Goal: Transaction & Acquisition: Purchase product/service

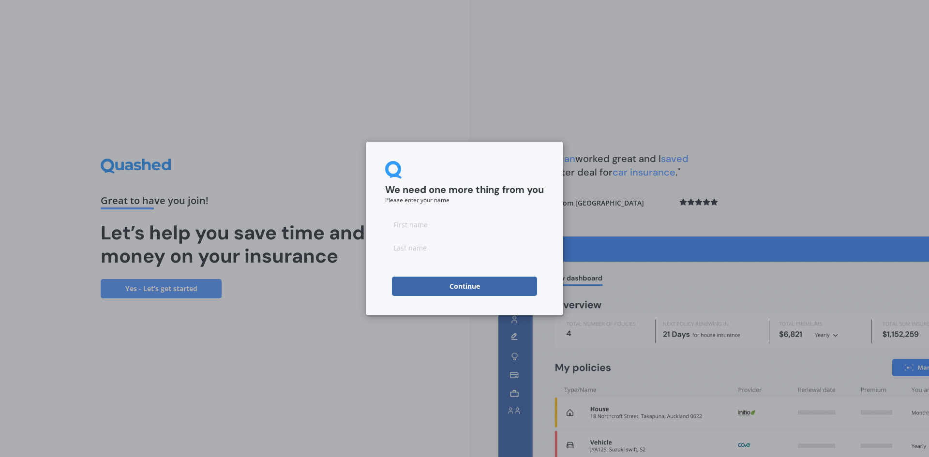
click at [408, 224] on input at bounding box center [464, 224] width 159 height 19
type input "[PERSON_NAME]"
type input "Symister"
click at [455, 289] on button "Continue" at bounding box center [464, 286] width 145 height 19
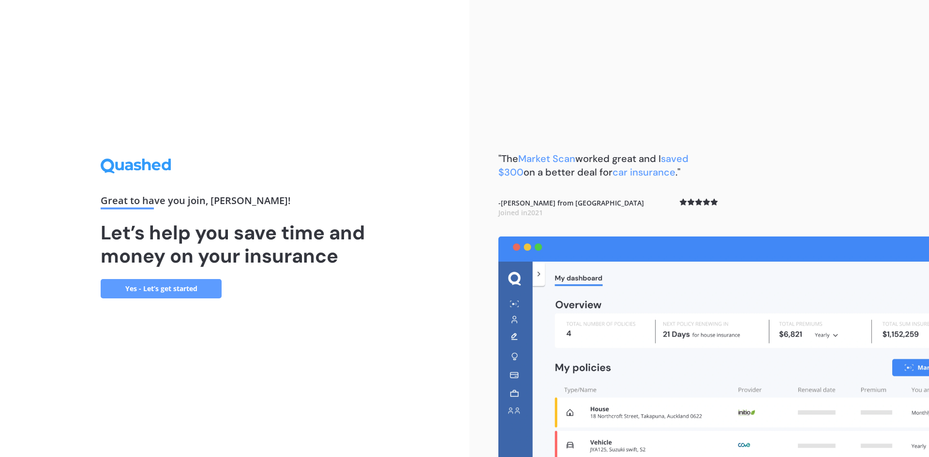
click at [170, 288] on link "Yes - Let’s get started" at bounding box center [161, 288] width 121 height 19
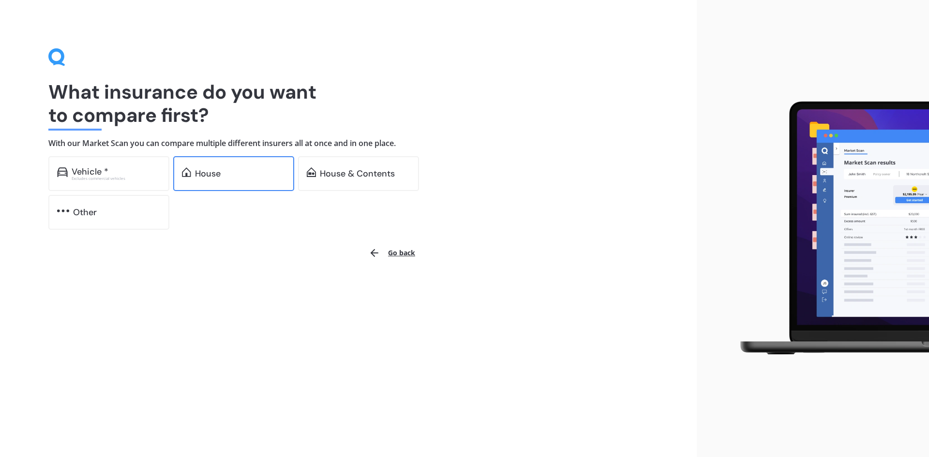
click at [199, 174] on div "House" at bounding box center [208, 174] width 26 height 10
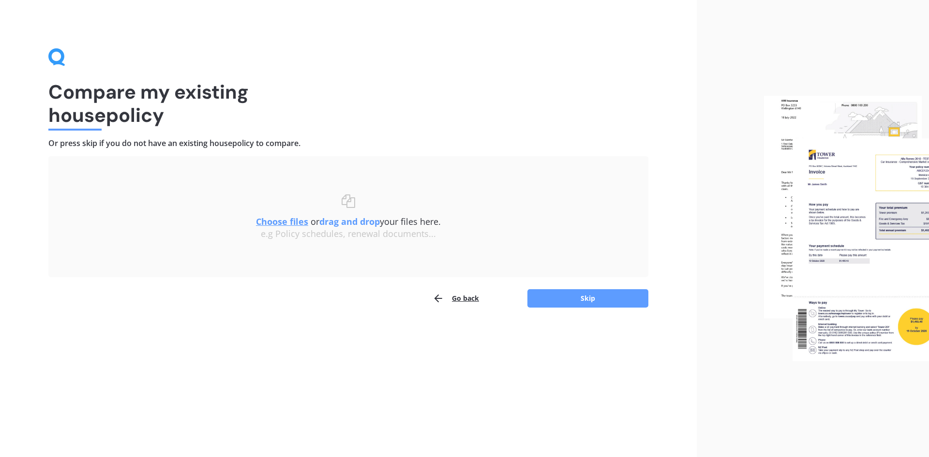
click at [278, 223] on u "Choose files" at bounding box center [282, 222] width 52 height 12
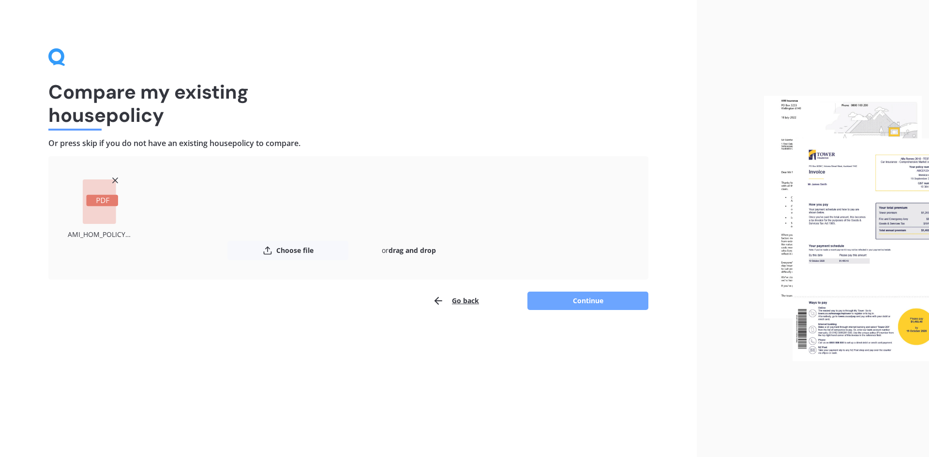
click at [586, 300] on button "Continue" at bounding box center [587, 301] width 121 height 18
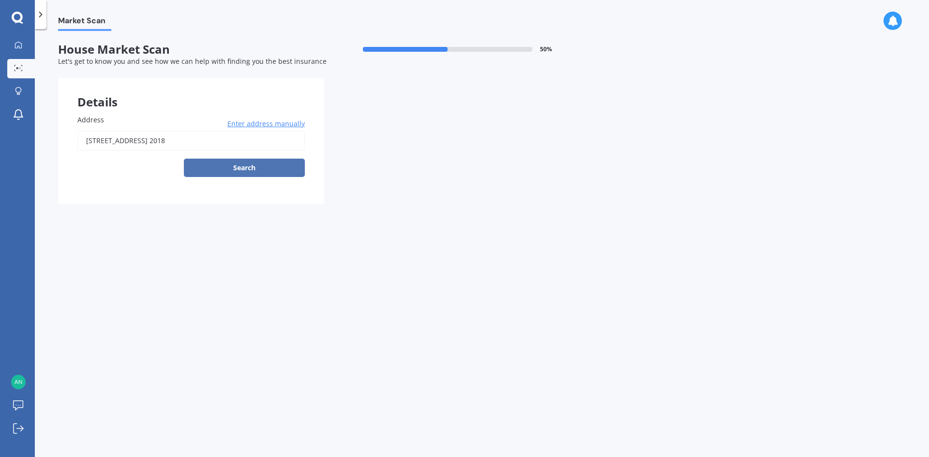
click at [233, 166] on button "Search" at bounding box center [244, 168] width 121 height 18
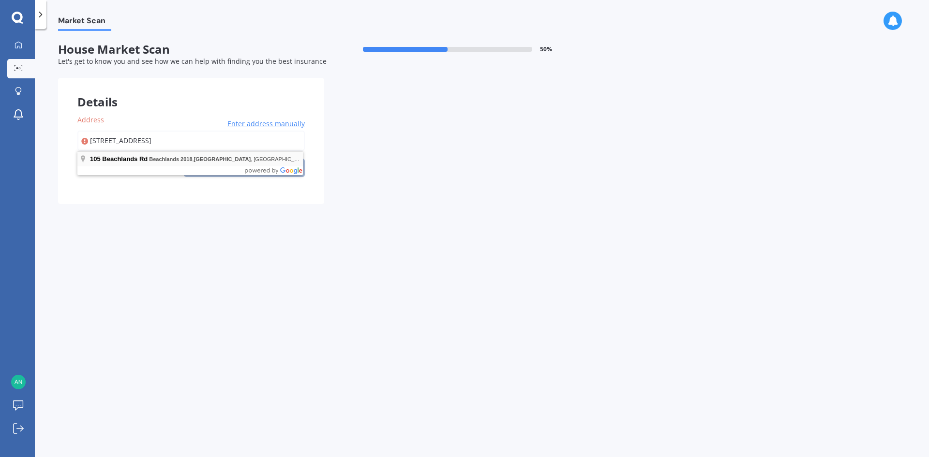
type input "[STREET_ADDRESS] 2018"
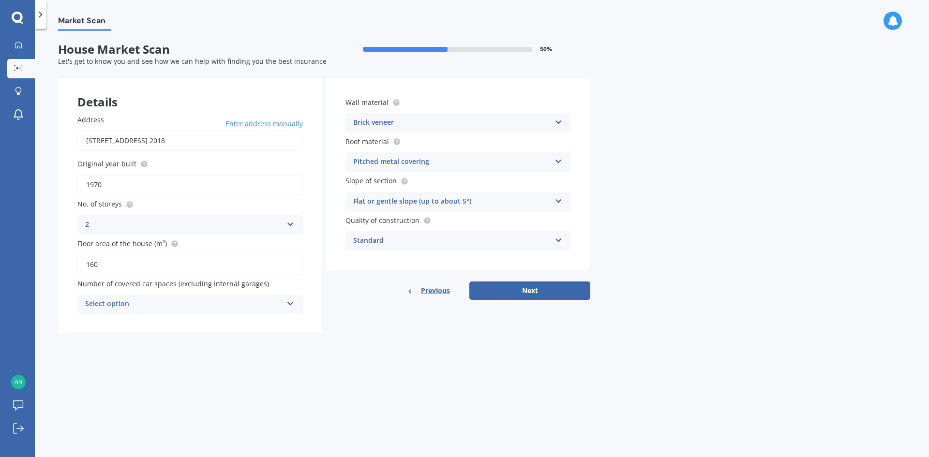
click at [368, 122] on div "Brick veneer" at bounding box center [451, 123] width 197 height 12
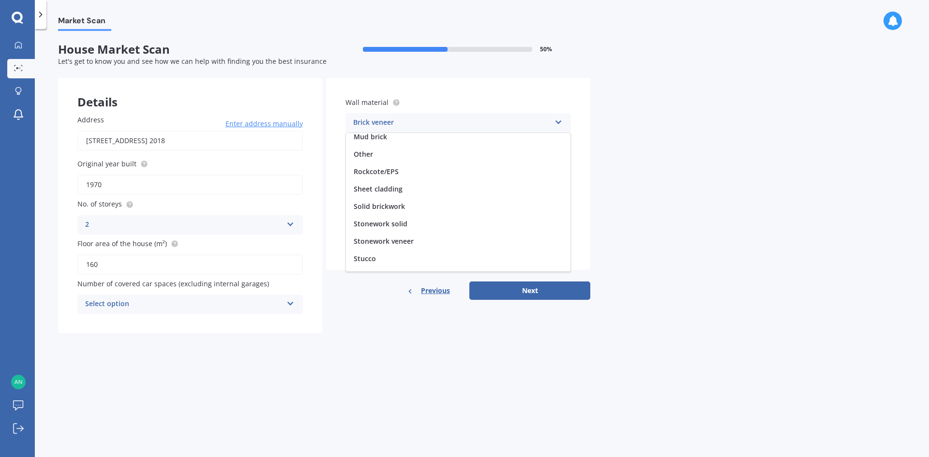
scroll to position [80, 0]
click at [376, 218] on span "Stonework solid" at bounding box center [381, 218] width 54 height 9
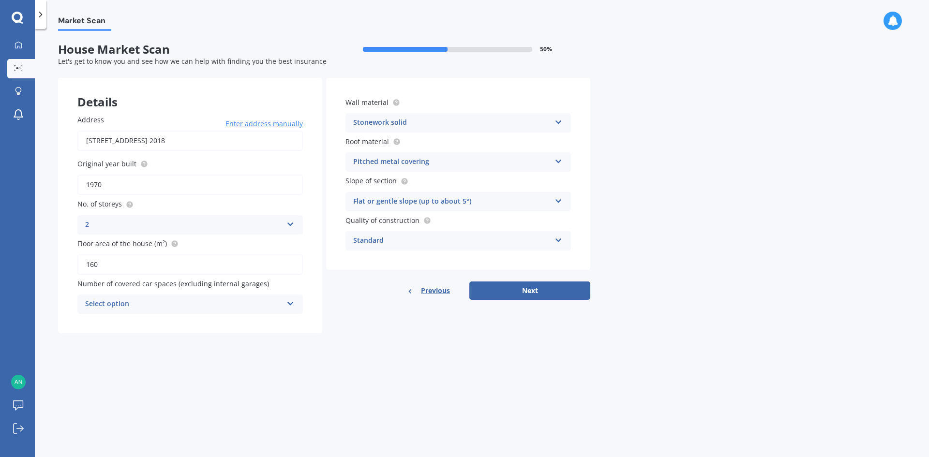
click at [551, 165] on div "Pitched metal covering Flat fibre cement Flat membrane Flat metal covering Pitc…" at bounding box center [457, 161] width 225 height 19
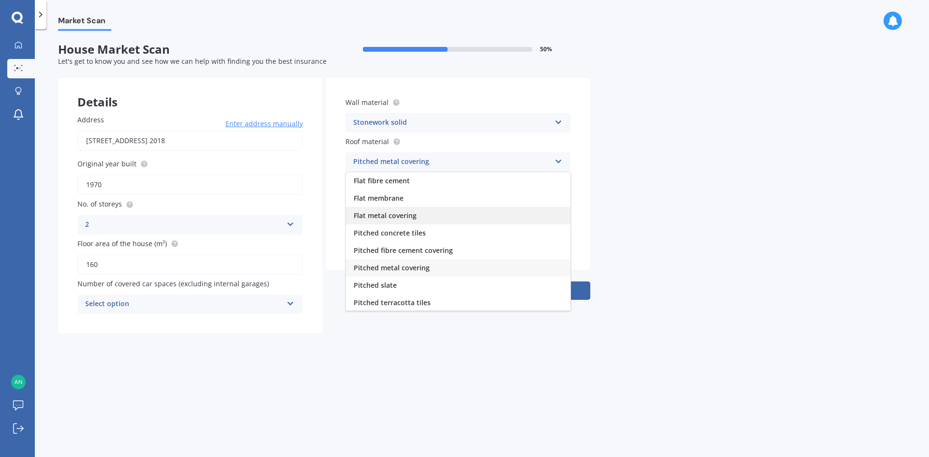
click at [407, 218] on span "Flat metal covering" at bounding box center [385, 215] width 63 height 9
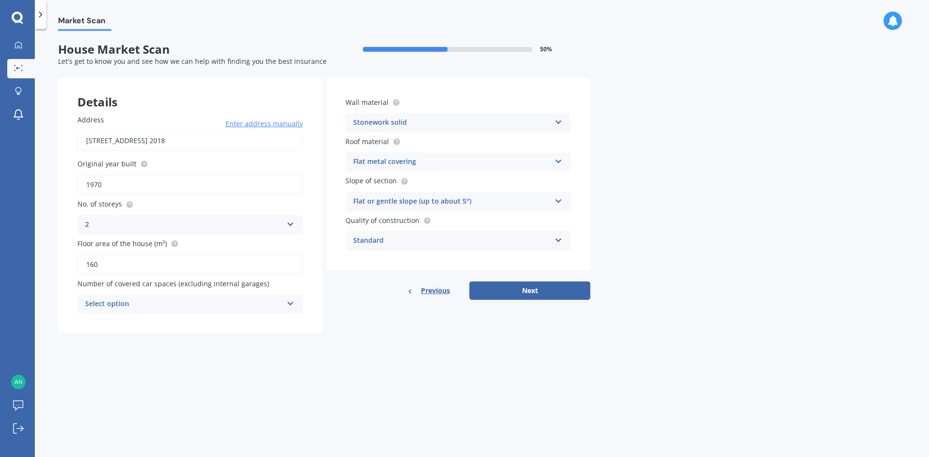
click at [286, 303] on div "Select option 0 1 2 3 4 5+" at bounding box center [189, 304] width 225 height 19
click at [286, 303] on icon at bounding box center [290, 302] width 8 height 7
click at [293, 302] on icon at bounding box center [290, 302] width 8 height 7
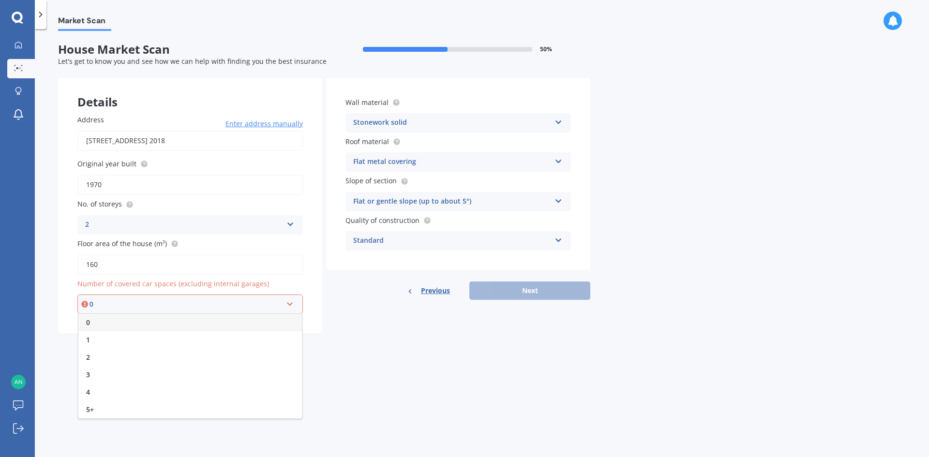
click at [88, 324] on span "0" at bounding box center [88, 322] width 4 height 9
click at [525, 287] on button "Next" at bounding box center [529, 291] width 121 height 18
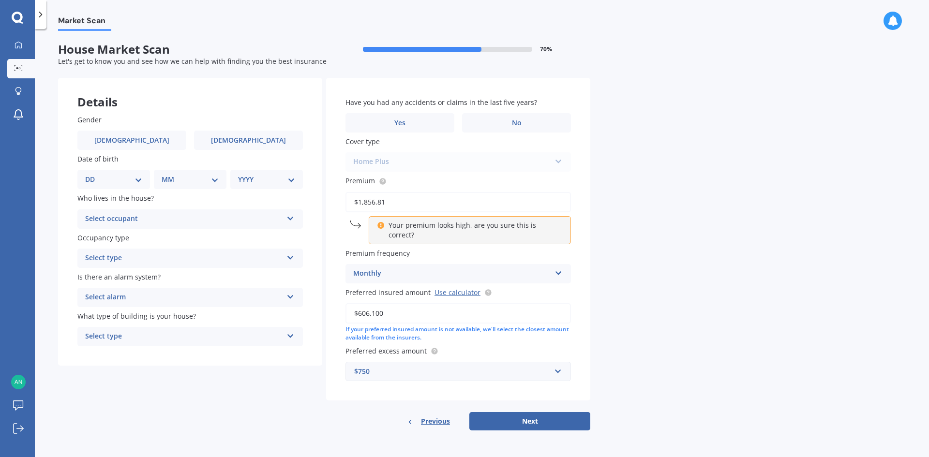
click at [384, 268] on div "Monthly" at bounding box center [451, 274] width 197 height 12
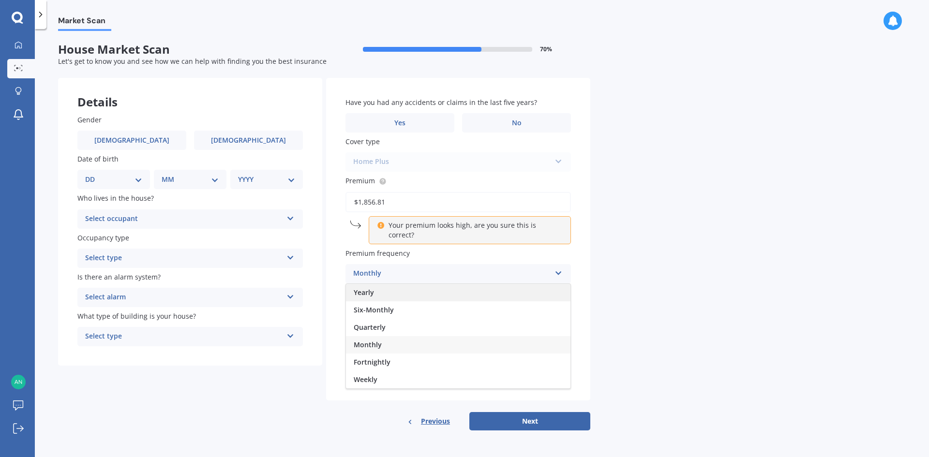
click at [364, 288] on span "Yearly" at bounding box center [364, 292] width 20 height 9
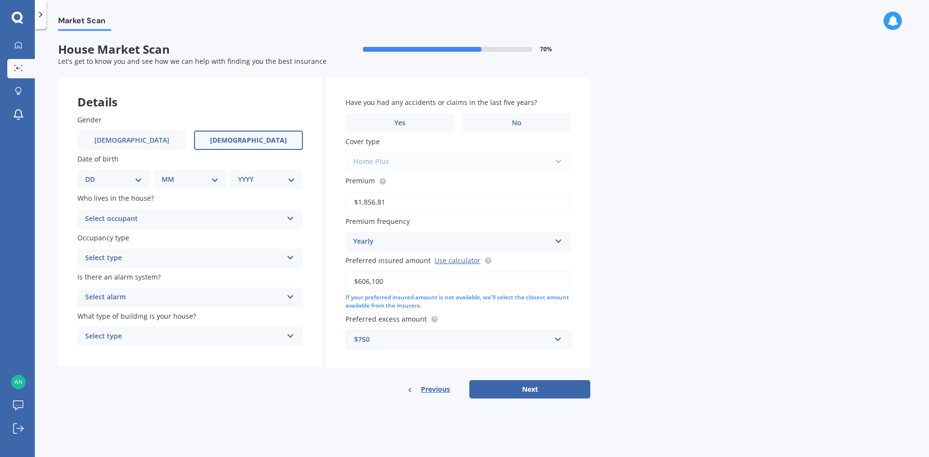
click at [254, 141] on span "[DEMOGRAPHIC_DATA]" at bounding box center [248, 140] width 77 height 8
click at [0, 0] on input "[DEMOGRAPHIC_DATA]" at bounding box center [0, 0] width 0 height 0
click at [92, 179] on select "DD 01 02 03 04 05 06 07 08 09 10 11 12 13 14 15 16 17 18 19 20 21 22 23 24 25 2…" at bounding box center [113, 179] width 57 height 11
click at [98, 176] on select "DD 01 02 03 04 05 06 07 08 09 10 11 12 13 14 15 16 17 18 19 20 21 22 23 24 25 2…" at bounding box center [113, 179] width 57 height 11
select select "15"
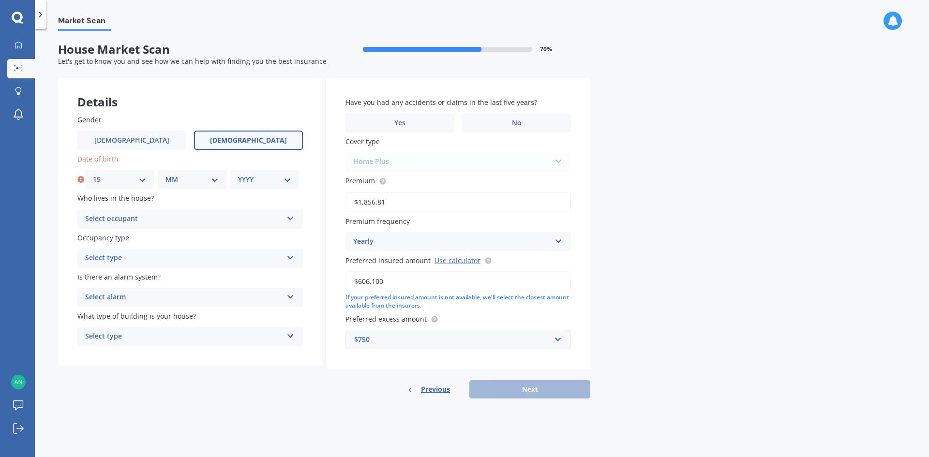
click at [168, 175] on select "MM 01 02 03 04 05 06 07 08 09 10 11 12" at bounding box center [191, 179] width 53 height 11
select select "01"
click at [165, 174] on select "MM 01 02 03 04 05 06 07 08 09 10 11 12" at bounding box center [191, 179] width 53 height 11
click at [247, 177] on select "YYYY 2009 2008 2007 2006 2005 2004 2003 2002 2001 2000 1999 1998 1997 1996 1995…" at bounding box center [264, 179] width 53 height 11
select select "1977"
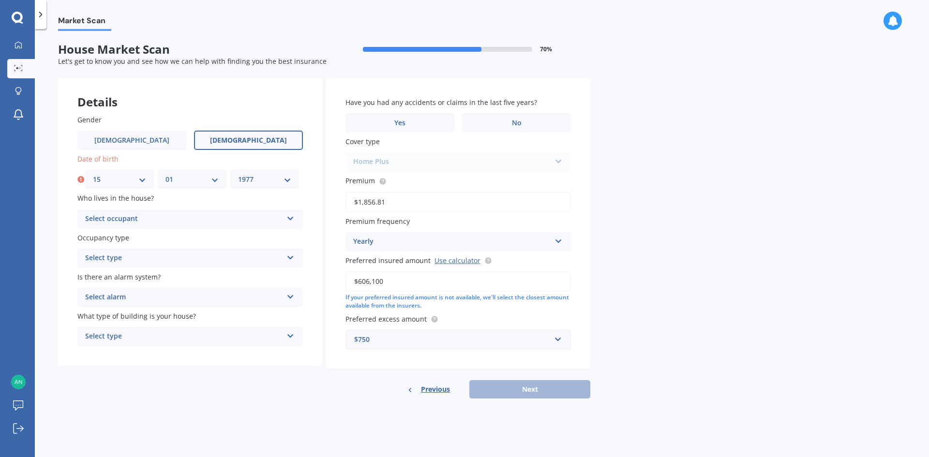
click at [238, 174] on select "YYYY 2009 2008 2007 2006 2005 2004 2003 2002 2001 2000 1999 1998 1997 1996 1995…" at bounding box center [264, 179] width 53 height 11
click at [119, 215] on div "Select occupant" at bounding box center [183, 219] width 197 height 12
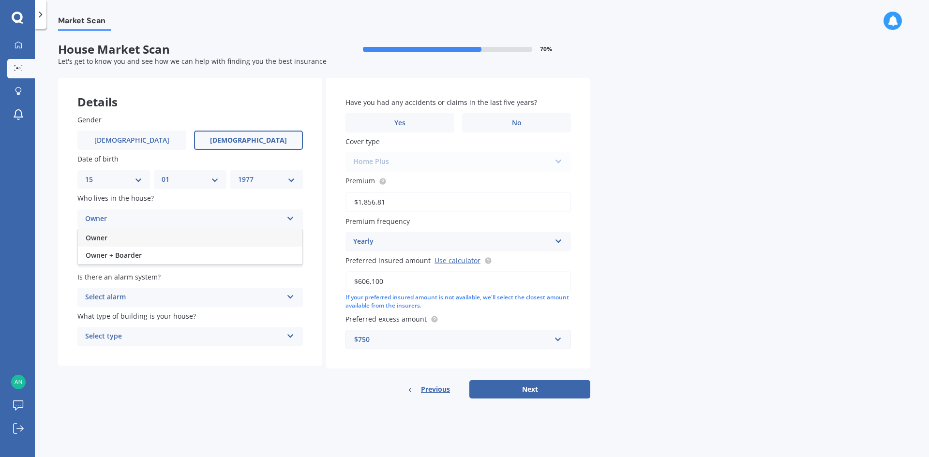
click at [103, 217] on div "Owner" at bounding box center [183, 219] width 197 height 12
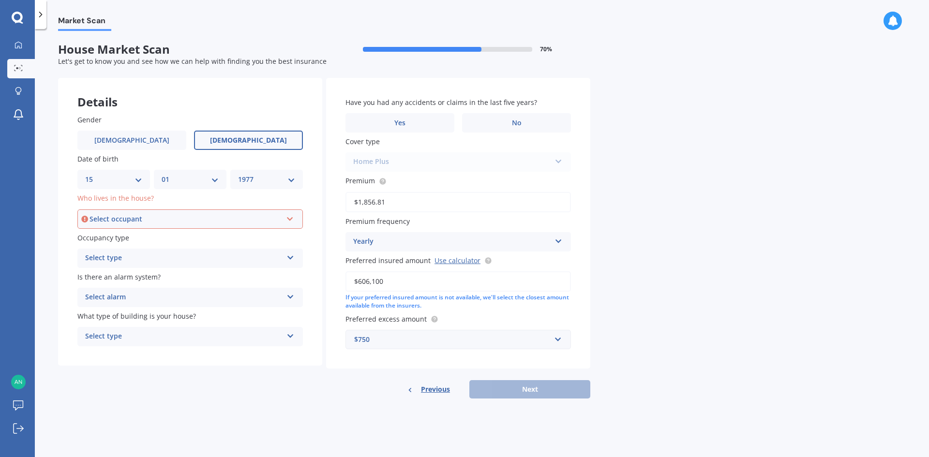
click at [135, 219] on div "Select occupant" at bounding box center [186, 219] width 193 height 11
click at [102, 239] on span "Owner" at bounding box center [97, 237] width 22 height 9
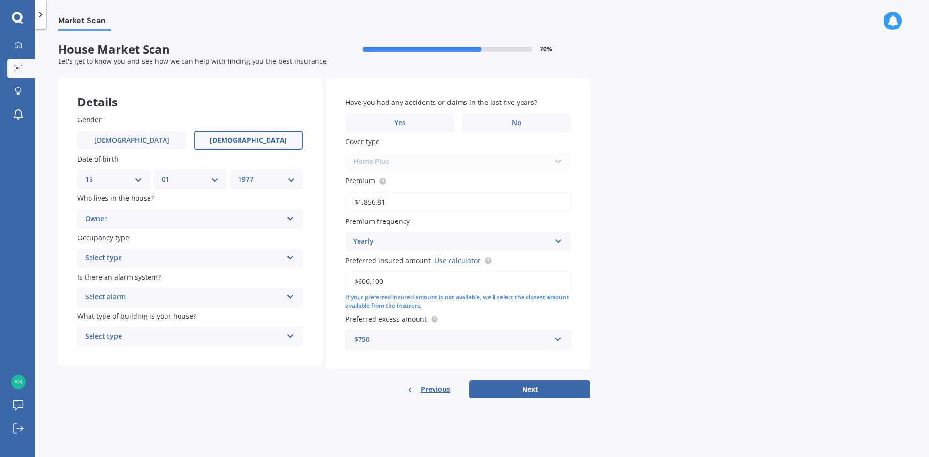
click at [103, 257] on div "Select type" at bounding box center [183, 259] width 197 height 12
click at [102, 278] on span "Permanent" at bounding box center [104, 276] width 37 height 9
click at [115, 298] on div "Select alarm" at bounding box center [183, 298] width 197 height 12
click at [92, 350] on span "No" at bounding box center [91, 350] width 10 height 9
click at [104, 336] on div "Select type" at bounding box center [183, 337] width 197 height 12
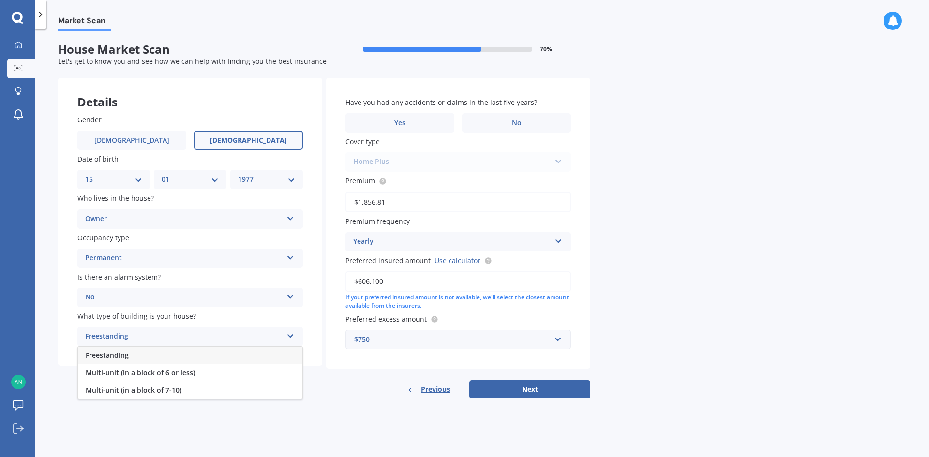
click at [106, 355] on span "Freestanding" at bounding box center [107, 355] width 43 height 9
click at [527, 389] on button "Next" at bounding box center [529, 389] width 121 height 18
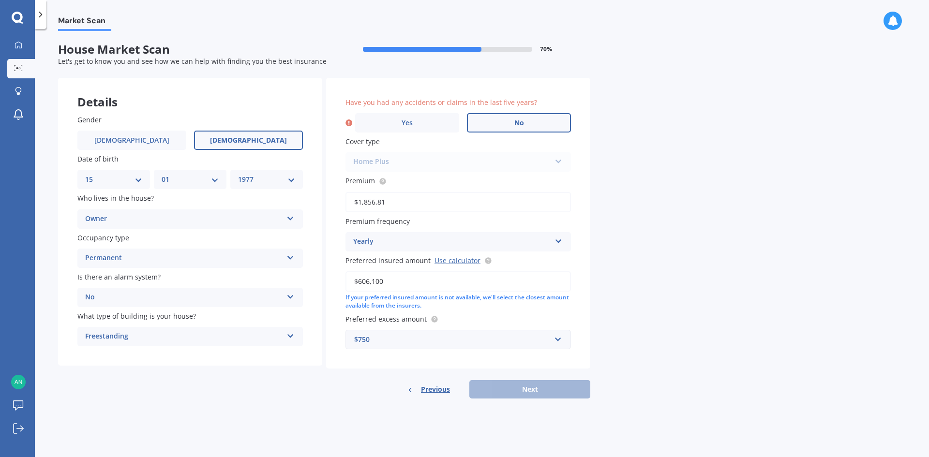
click at [520, 123] on span "No" at bounding box center [519, 123] width 10 height 8
click at [0, 0] on input "No" at bounding box center [0, 0] width 0 height 0
click at [534, 389] on button "Next" at bounding box center [529, 389] width 121 height 18
select select "15"
select select "01"
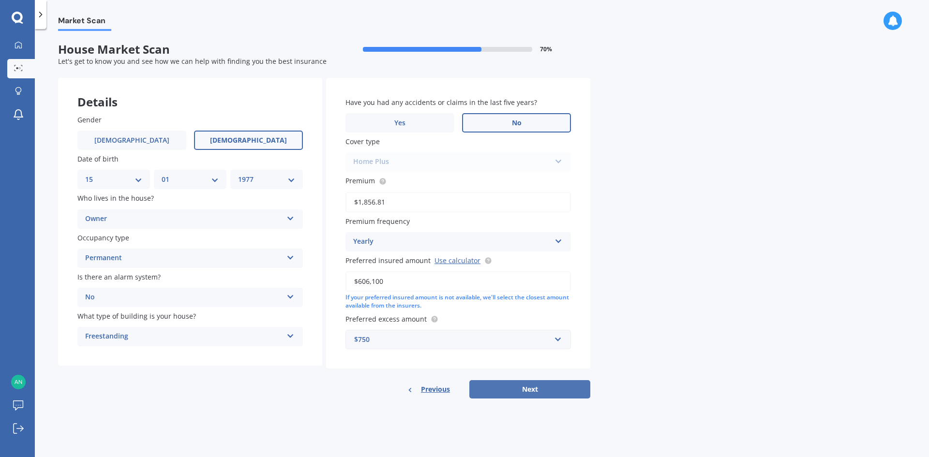
select select "1977"
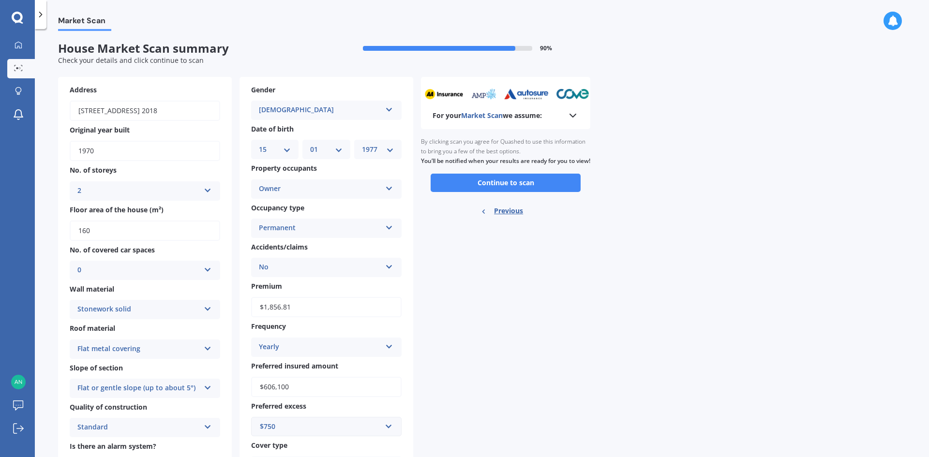
scroll to position [0, 0]
click at [504, 193] on button "Continue to scan" at bounding box center [506, 184] width 150 height 18
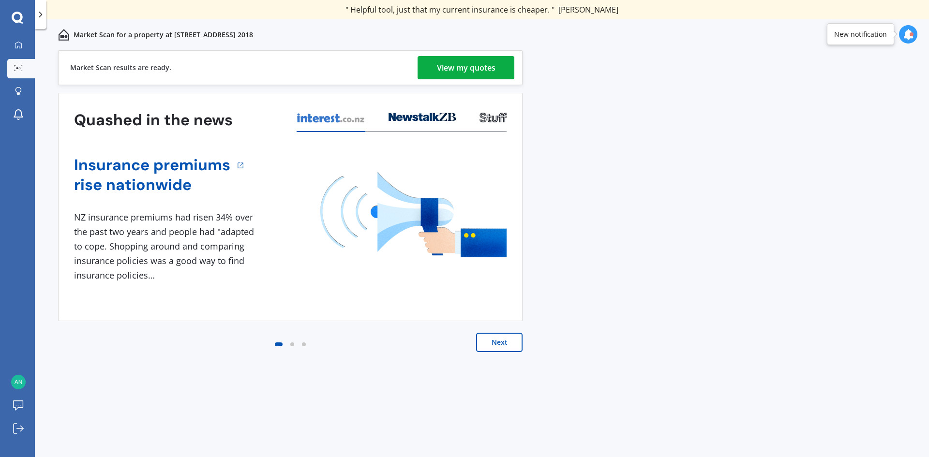
click at [466, 72] on div "View my quotes" at bounding box center [466, 67] width 59 height 23
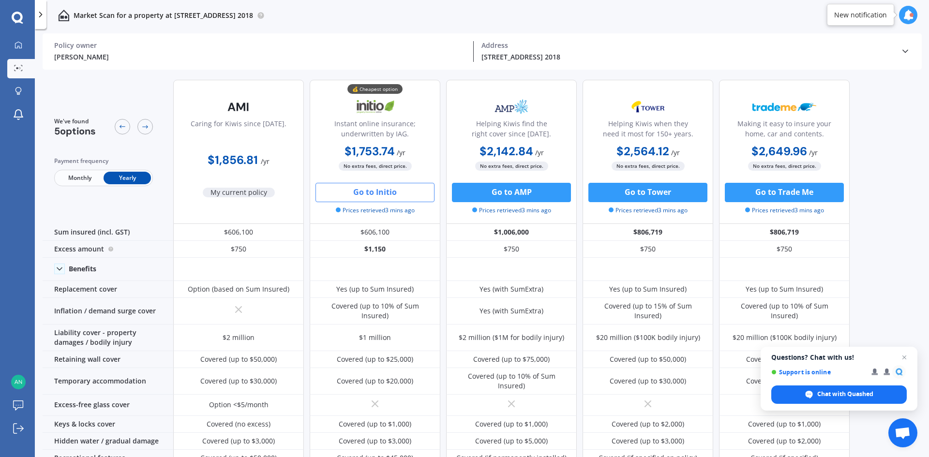
click at [369, 193] on button "Go to Initio" at bounding box center [374, 192] width 119 height 19
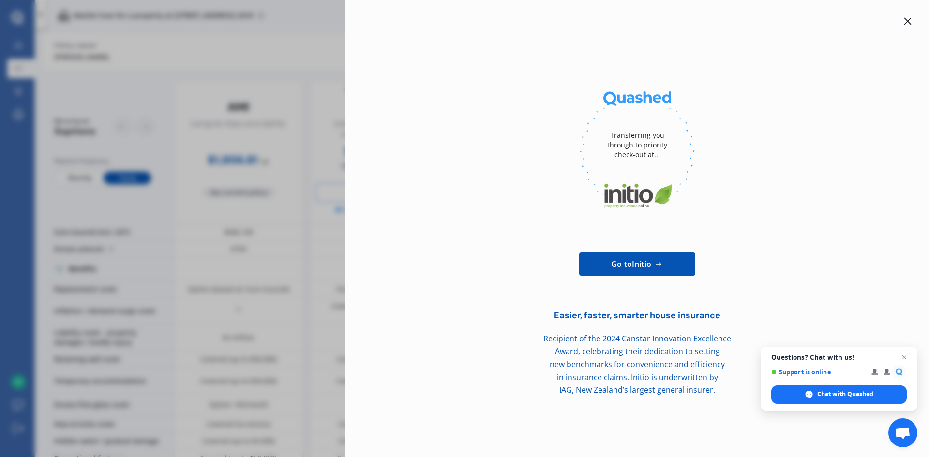
click at [907, 25] on div at bounding box center [908, 21] width 12 height 12
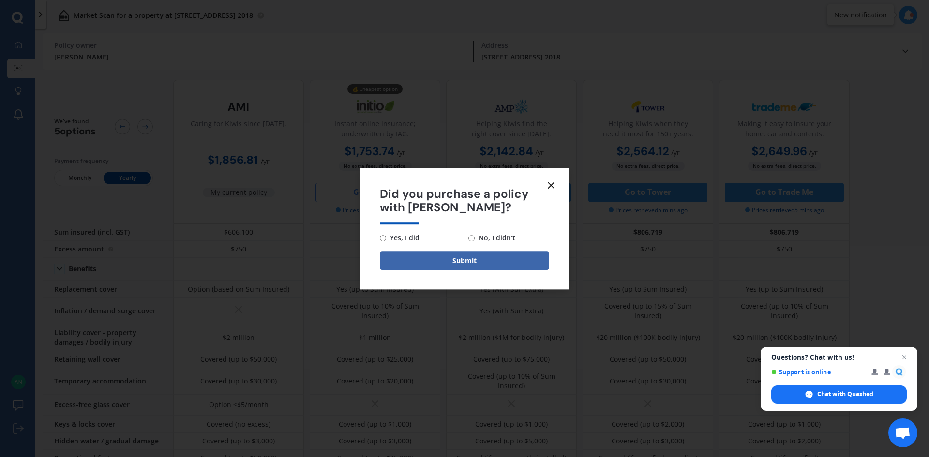
click at [548, 185] on icon at bounding box center [551, 185] width 12 height 12
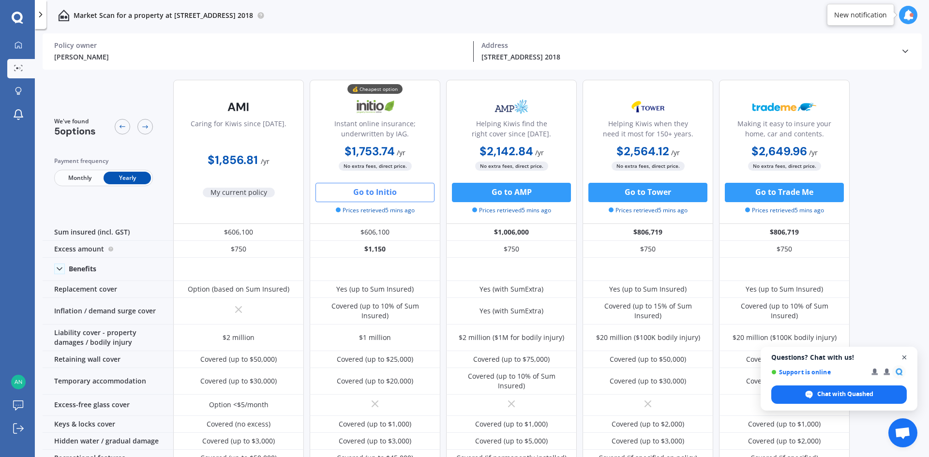
click at [904, 354] on span "Open chat" at bounding box center [904, 358] width 12 height 12
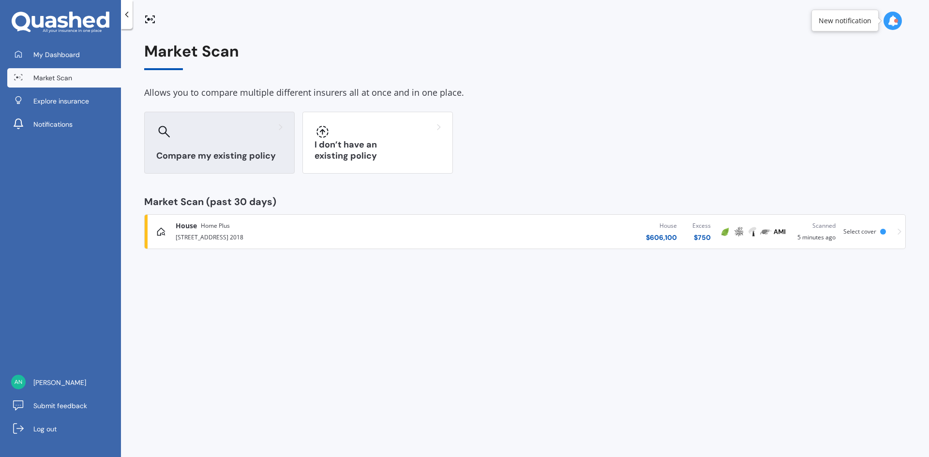
click at [166, 133] on icon at bounding box center [164, 132] width 12 height 12
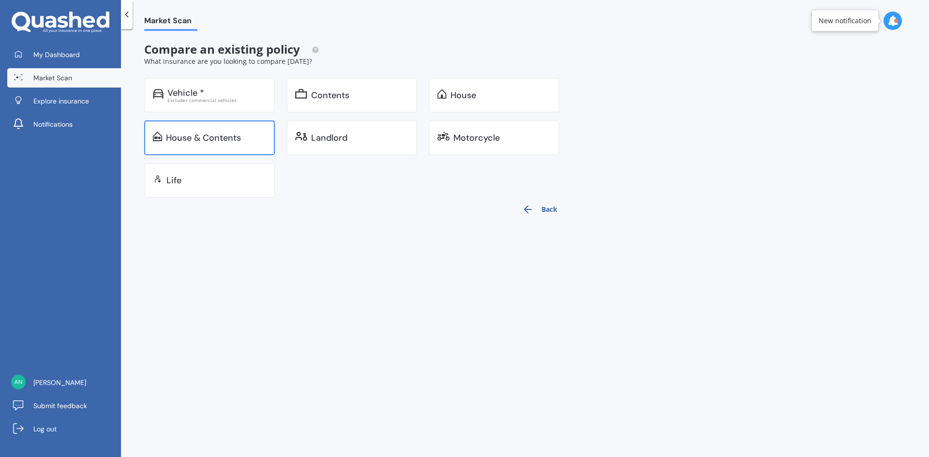
click at [227, 140] on div "House & Contents" at bounding box center [203, 138] width 75 height 10
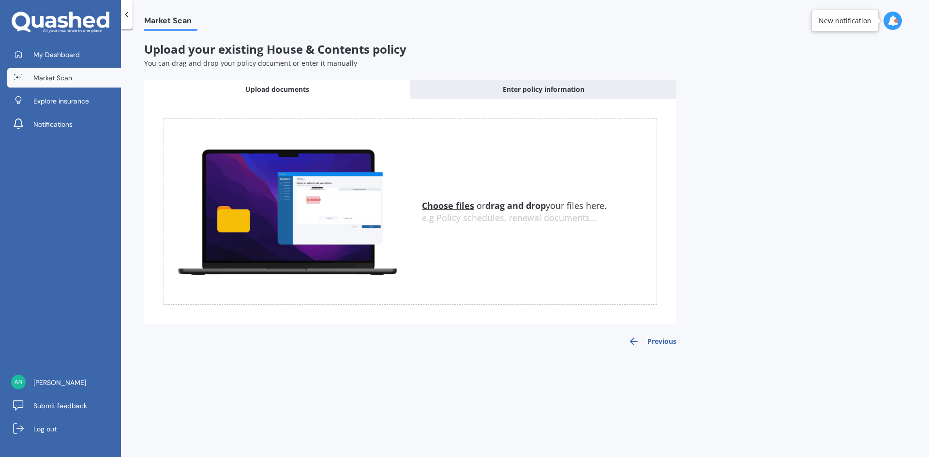
click at [444, 204] on u "Choose files" at bounding box center [448, 206] width 52 height 12
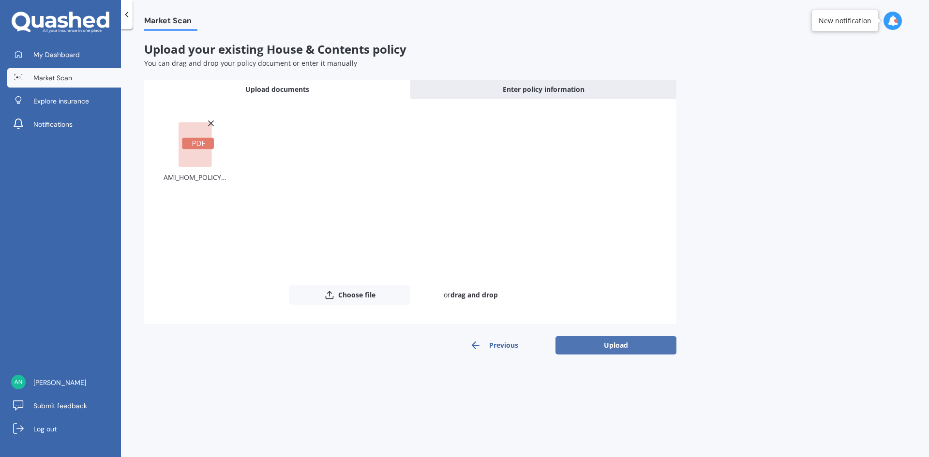
click at [604, 345] on button "Upload" at bounding box center [615, 345] width 121 height 18
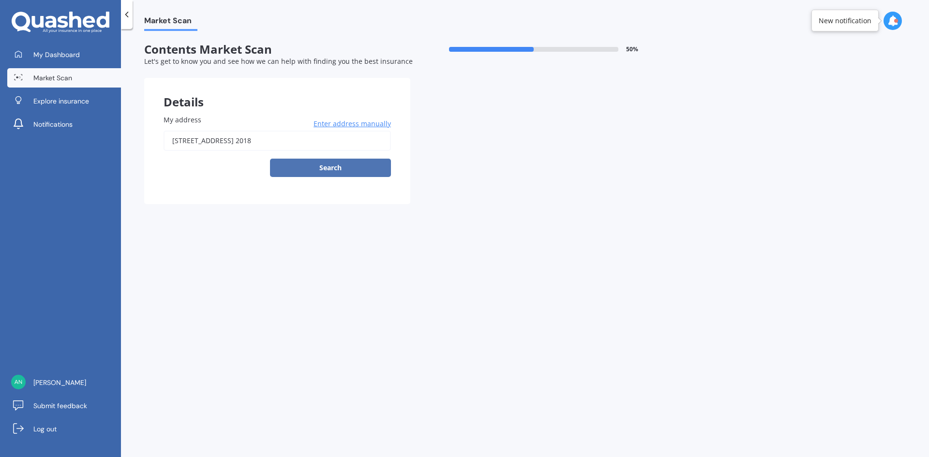
click at [320, 168] on button "Search" at bounding box center [330, 168] width 121 height 18
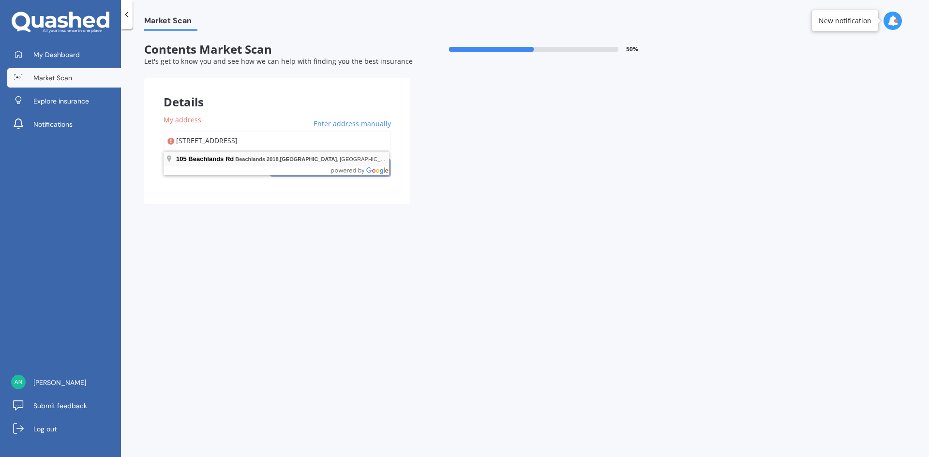
type input "[STREET_ADDRESS] 2018"
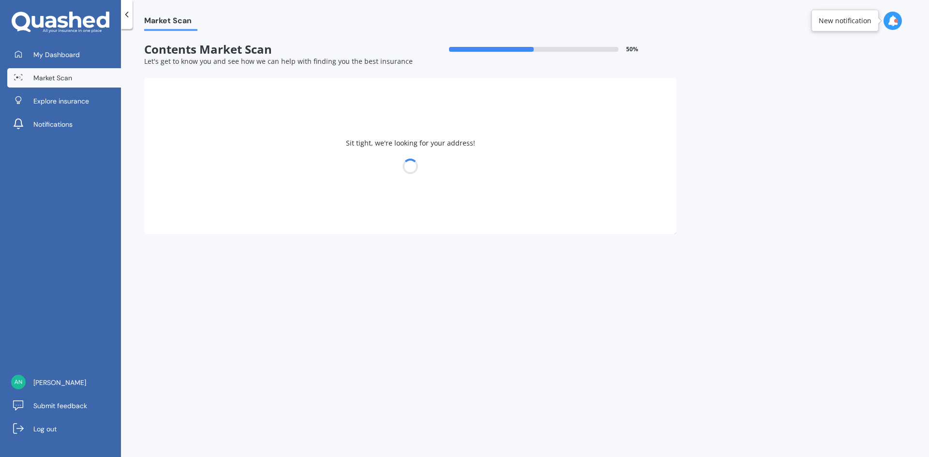
select select "15"
select select "01"
select select "1977"
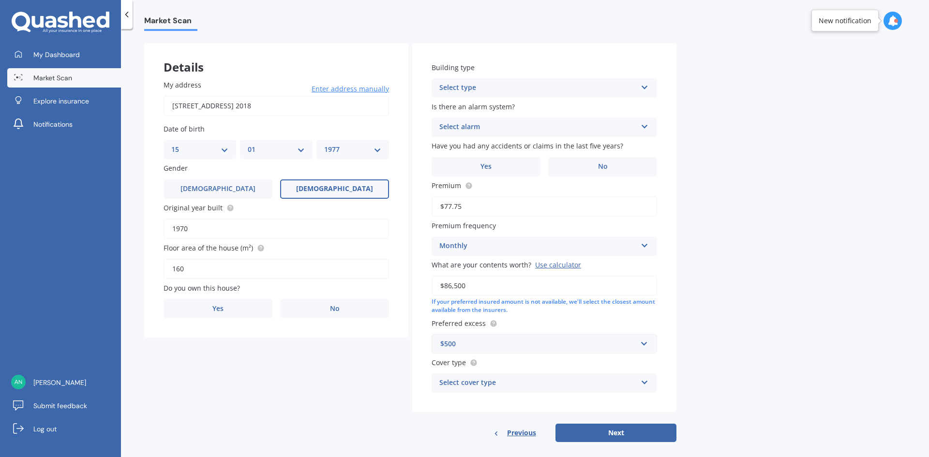
scroll to position [45, 0]
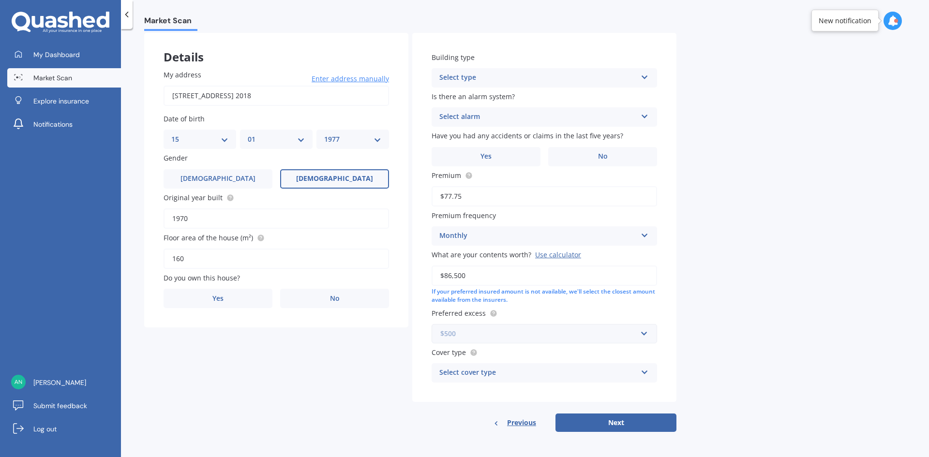
click at [643, 335] on input "text" at bounding box center [541, 334] width 217 height 18
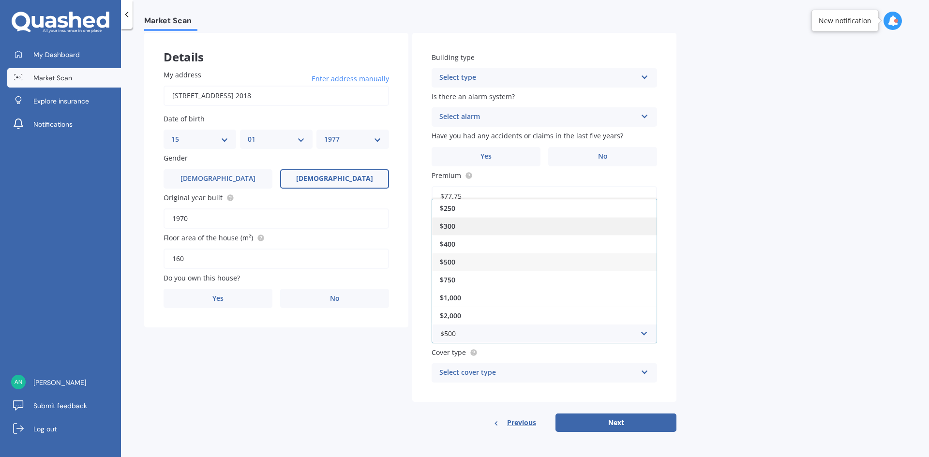
click at [449, 225] on span "$300" at bounding box center [447, 226] width 15 height 9
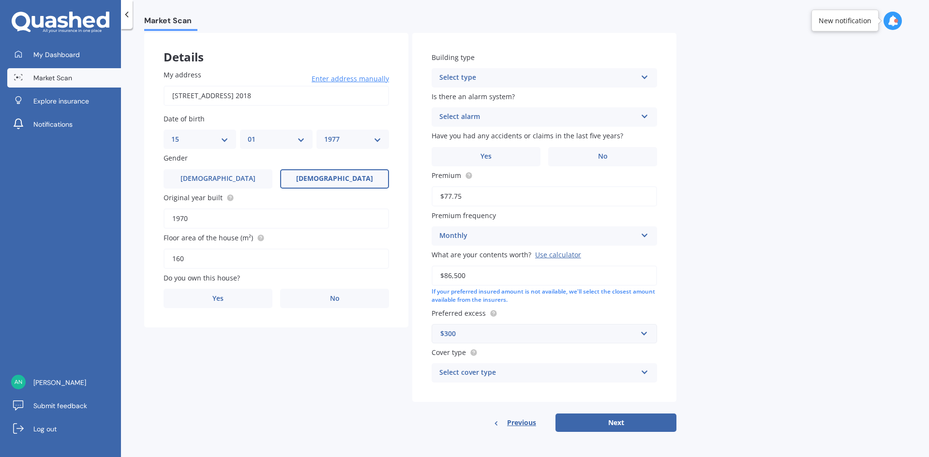
click at [505, 374] on div "Select cover type" at bounding box center [537, 373] width 197 height 12
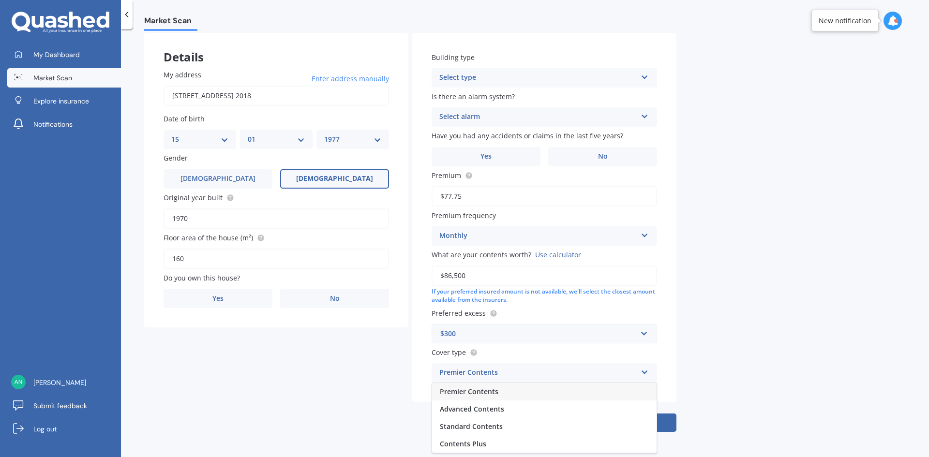
click at [505, 374] on div "Premier Contents" at bounding box center [537, 373] width 197 height 12
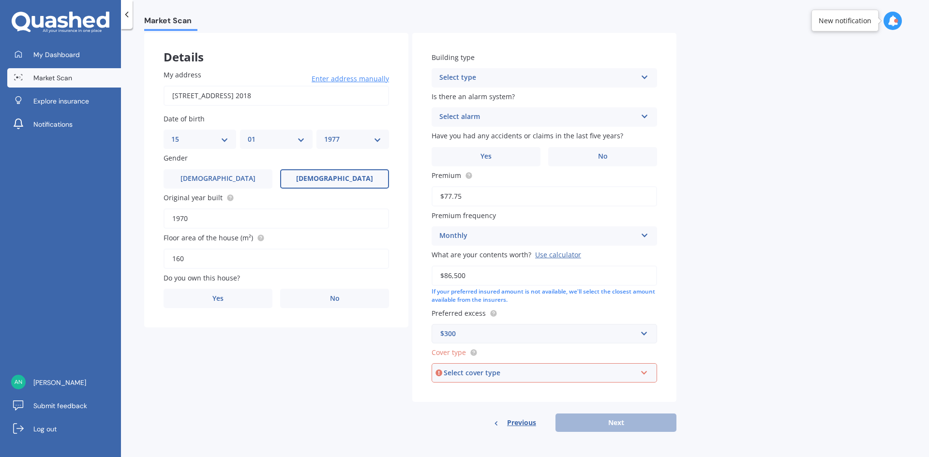
click at [548, 380] on div "Select cover type Premier Contents Advanced Contents Standard Contents Contents…" at bounding box center [544, 372] width 225 height 19
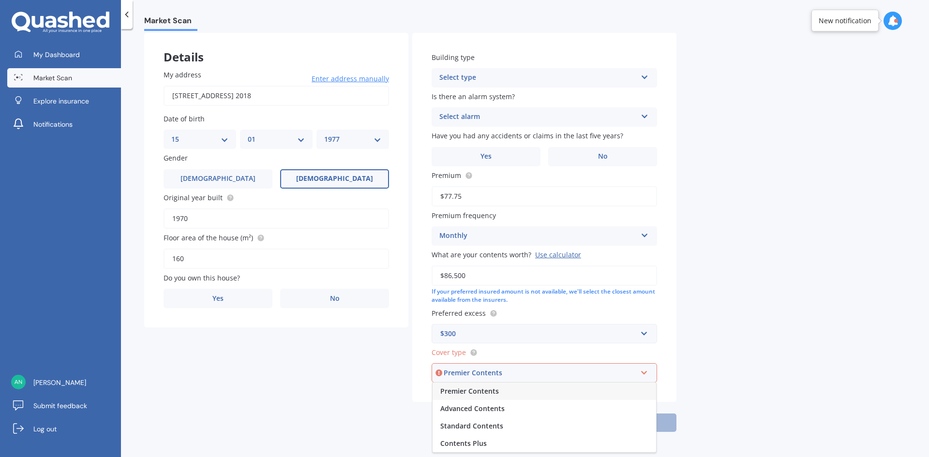
click at [476, 396] on div "Premier Contents" at bounding box center [545, 391] width 224 height 17
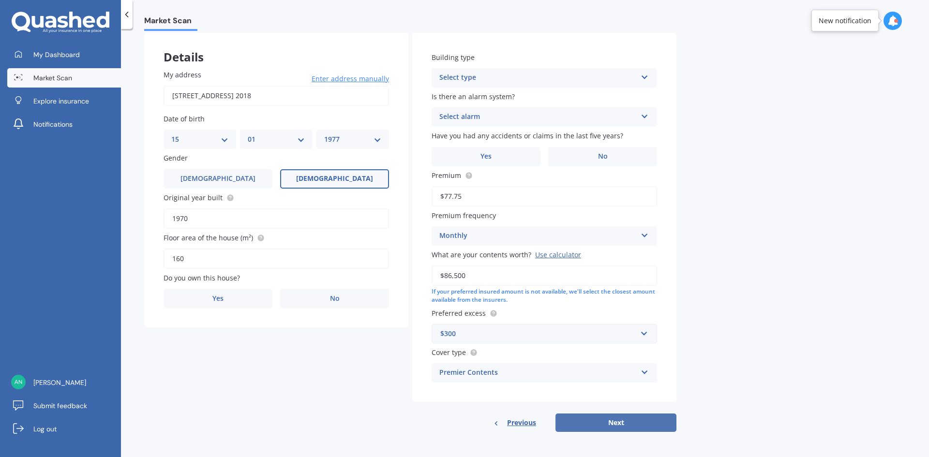
click at [622, 426] on button "Next" at bounding box center [615, 423] width 121 height 18
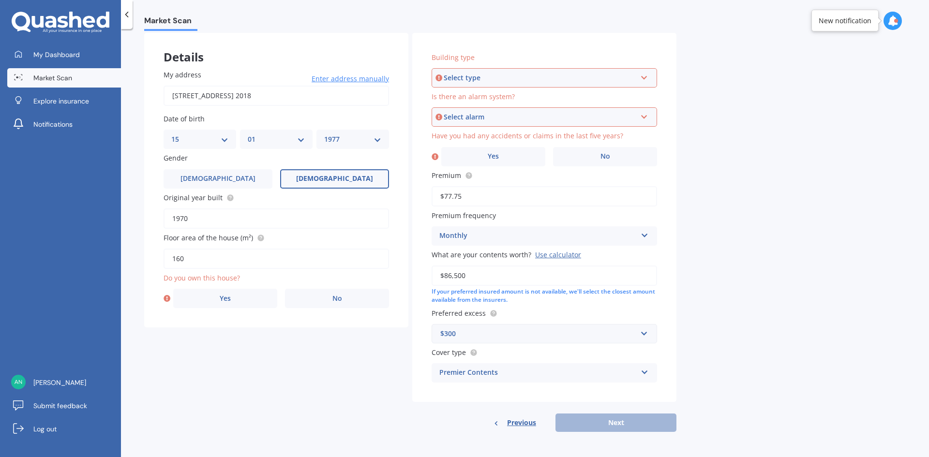
click at [478, 83] on div "Select type" at bounding box center [540, 78] width 193 height 11
click at [459, 100] on span "Freestanding" at bounding box center [461, 95] width 43 height 9
click at [460, 113] on div "Select alarm" at bounding box center [540, 117] width 193 height 11
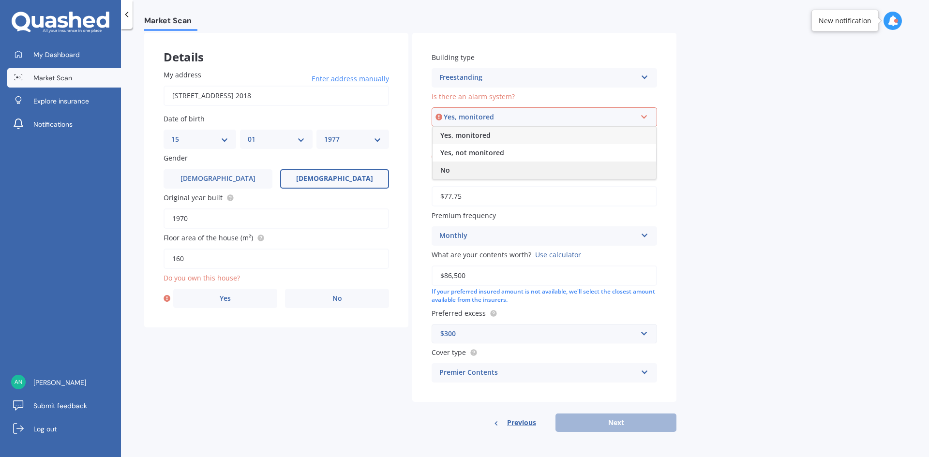
click at [448, 167] on span "No" at bounding box center [445, 169] width 10 height 9
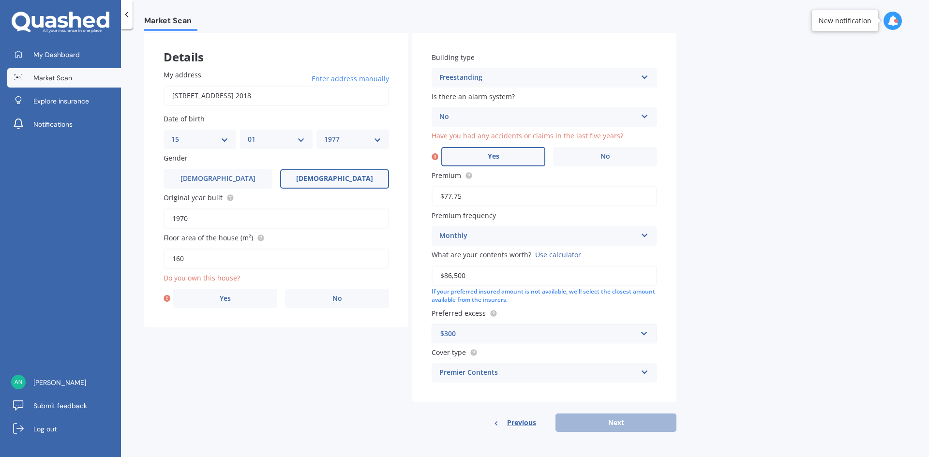
click at [497, 154] on span "Yes" at bounding box center [494, 156] width 12 height 8
click at [0, 0] on input "Yes" at bounding box center [0, 0] width 0 height 0
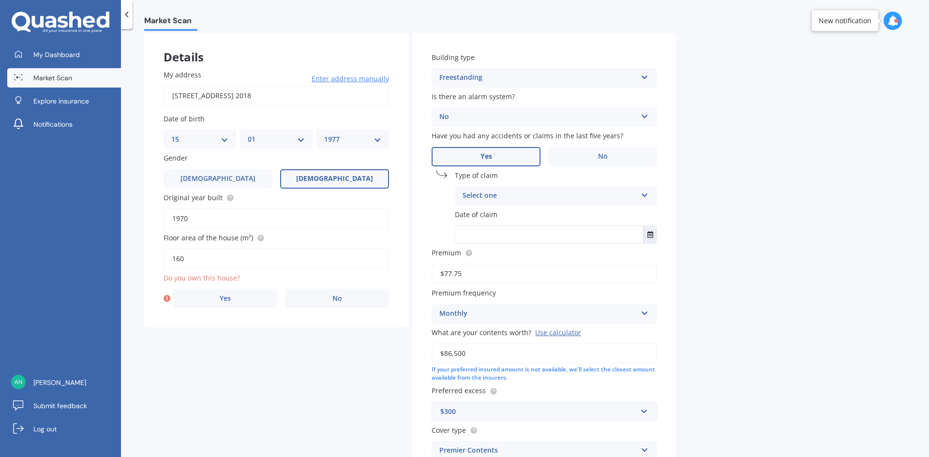
click at [476, 200] on div "Select one" at bounding box center [550, 196] width 174 height 12
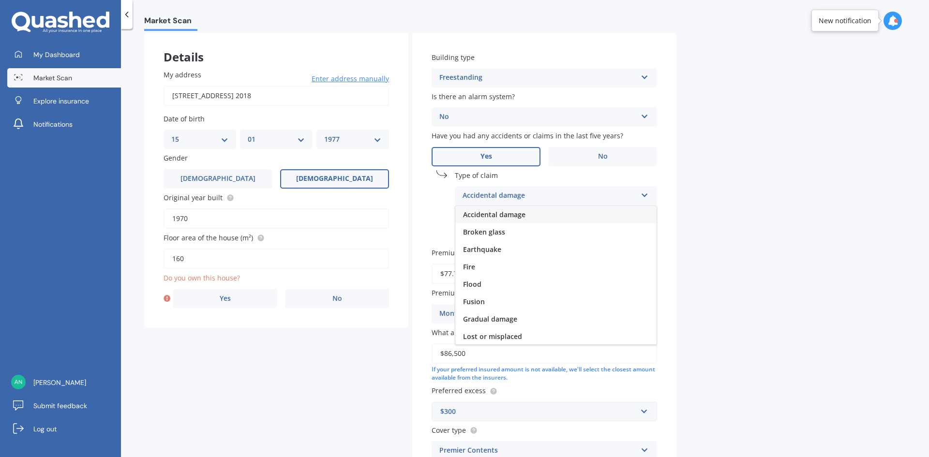
click at [485, 217] on span "Accidental damage" at bounding box center [494, 214] width 62 height 9
click at [650, 233] on icon "Select date" at bounding box center [650, 234] width 6 height 7
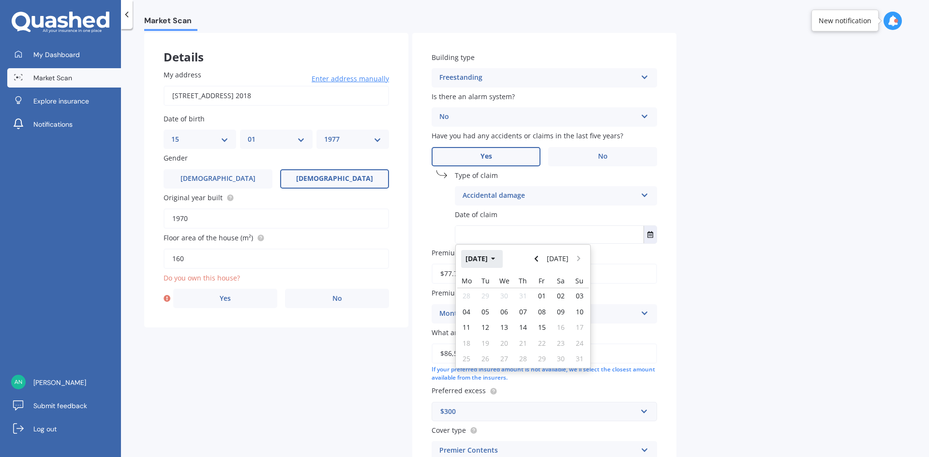
click at [481, 254] on button "[DATE]" at bounding box center [482, 258] width 42 height 17
click at [480, 256] on button "2025" at bounding box center [478, 258] width 35 height 17
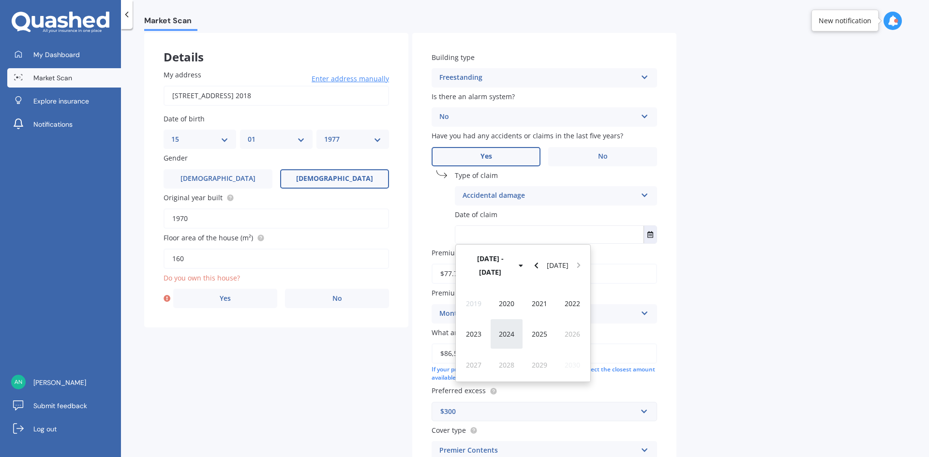
click at [508, 329] on span "2024" at bounding box center [506, 333] width 15 height 9
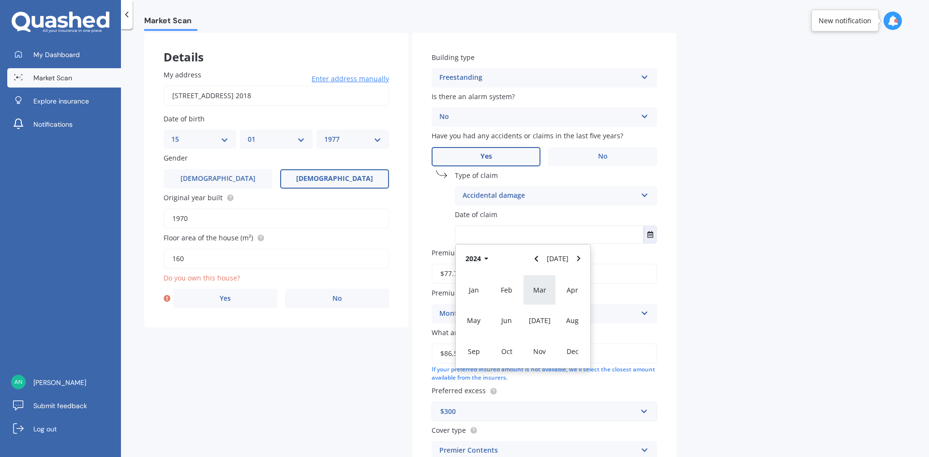
click at [539, 349] on span "Nov" at bounding box center [539, 351] width 13 height 9
click at [710, 296] on div "Market Scan Contents Market Scan 50 % Let's get to know you and see how we can …" at bounding box center [525, 245] width 808 height 428
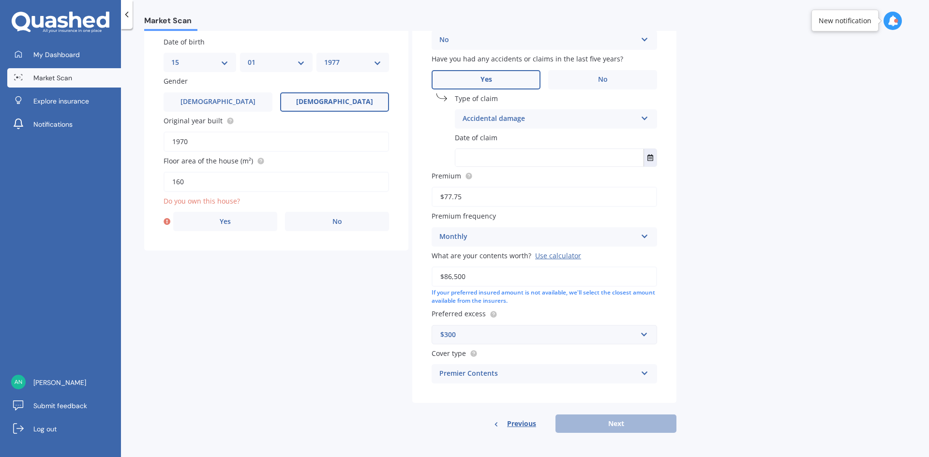
scroll to position [123, 0]
click at [649, 153] on icon "Select date" at bounding box center [650, 156] width 6 height 7
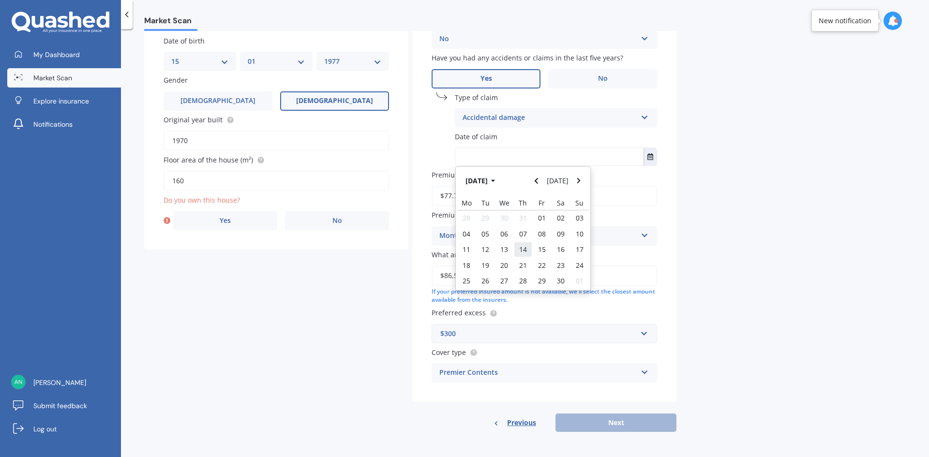
click at [522, 249] on span "14" at bounding box center [523, 249] width 8 height 9
type input "[DATE]"
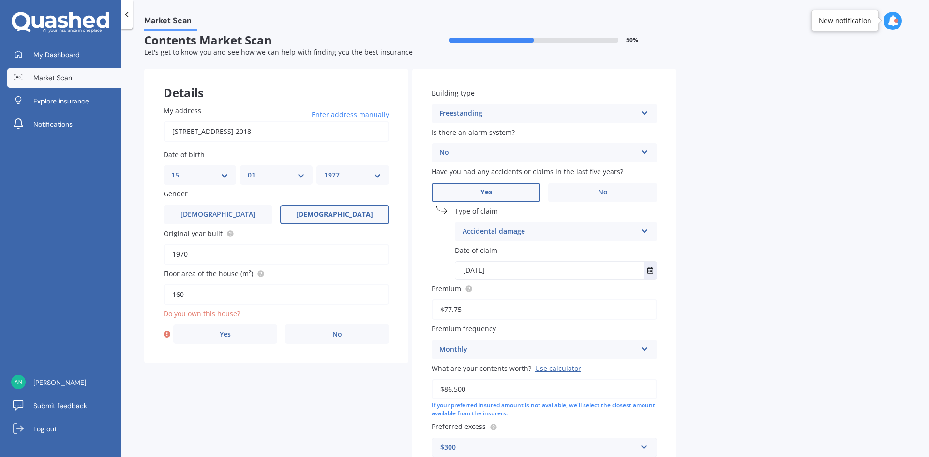
scroll to position [0, 0]
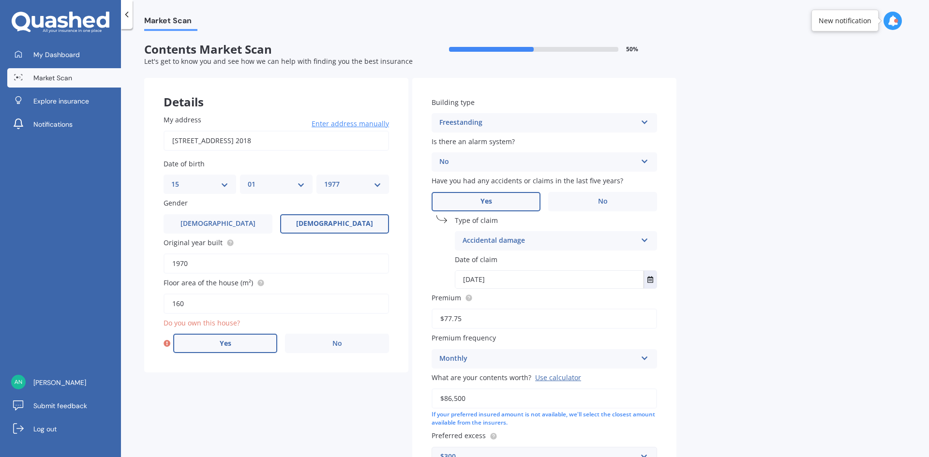
click at [221, 346] on span "Yes" at bounding box center [226, 344] width 12 height 8
click at [0, 0] on input "Yes" at bounding box center [0, 0] width 0 height 0
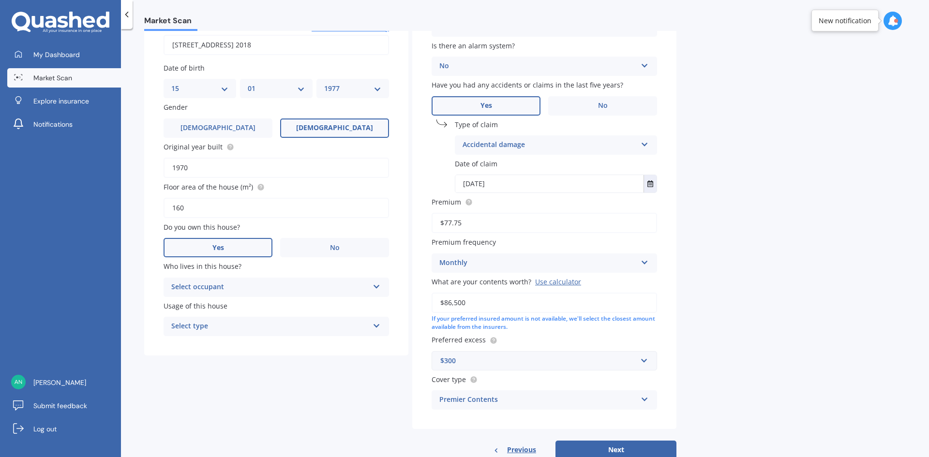
scroll to position [97, 0]
click at [208, 287] on div "Select occupant" at bounding box center [269, 287] width 197 height 12
click at [186, 305] on span "Owner" at bounding box center [183, 304] width 22 height 9
click at [189, 329] on div "Select type" at bounding box center [269, 326] width 197 height 12
click at [192, 346] on span "Permanent" at bounding box center [190, 344] width 37 height 9
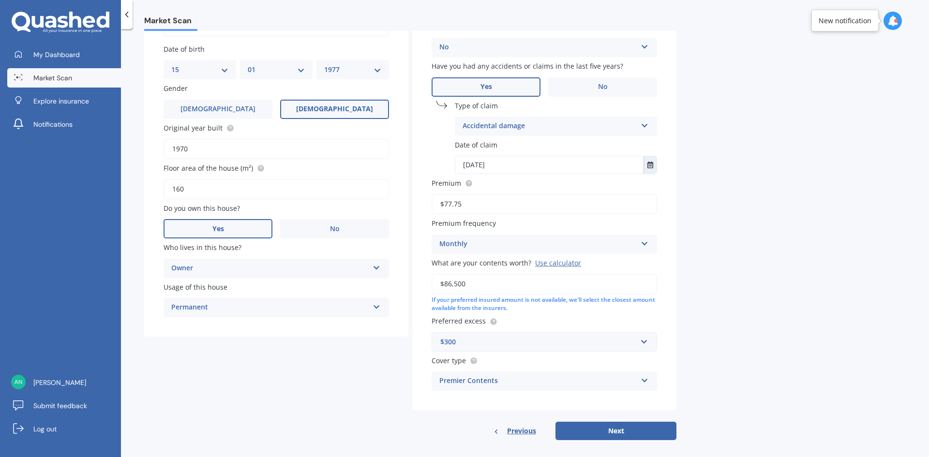
scroll to position [123, 0]
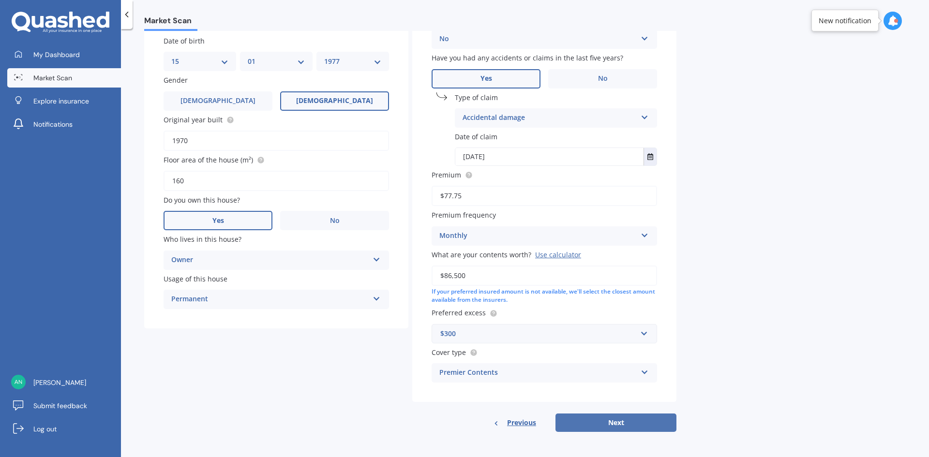
click at [612, 424] on button "Next" at bounding box center [615, 423] width 121 height 18
select select "15"
select select "01"
select select "1977"
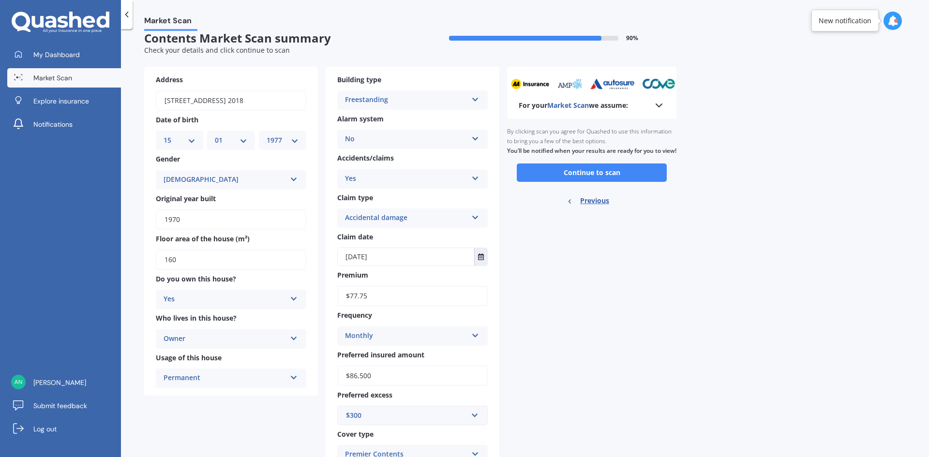
scroll to position [0, 0]
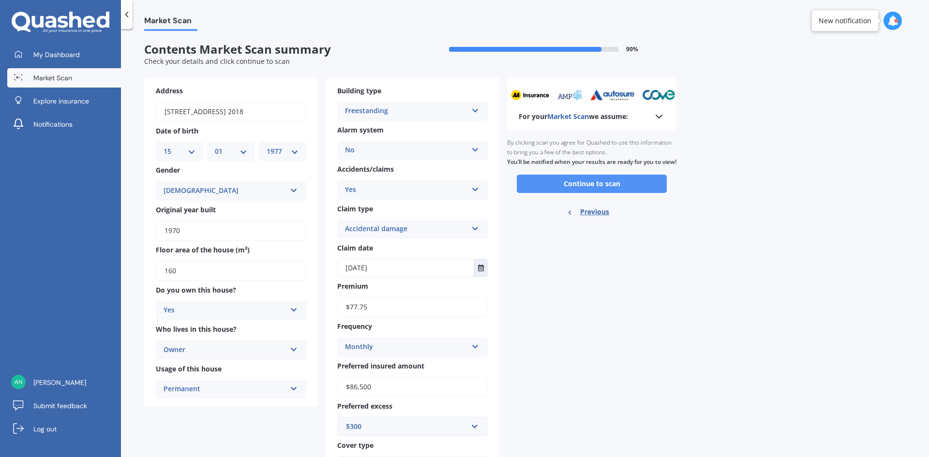
click at [598, 193] on button "Continue to scan" at bounding box center [592, 184] width 150 height 18
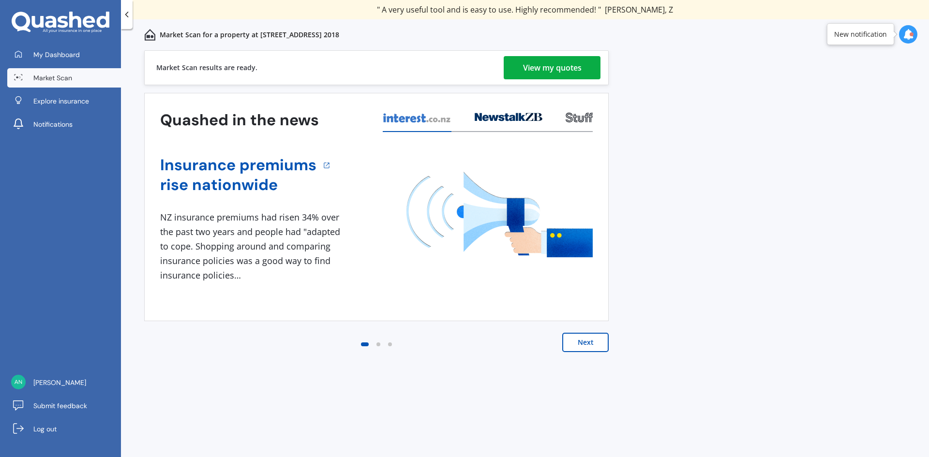
click at [540, 65] on div "View my quotes" at bounding box center [552, 67] width 59 height 23
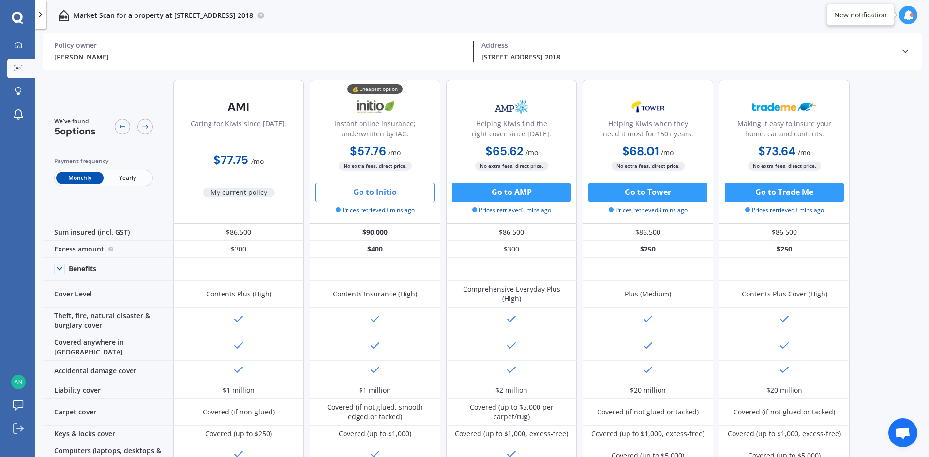
click at [364, 190] on button "Go to Initio" at bounding box center [374, 192] width 119 height 19
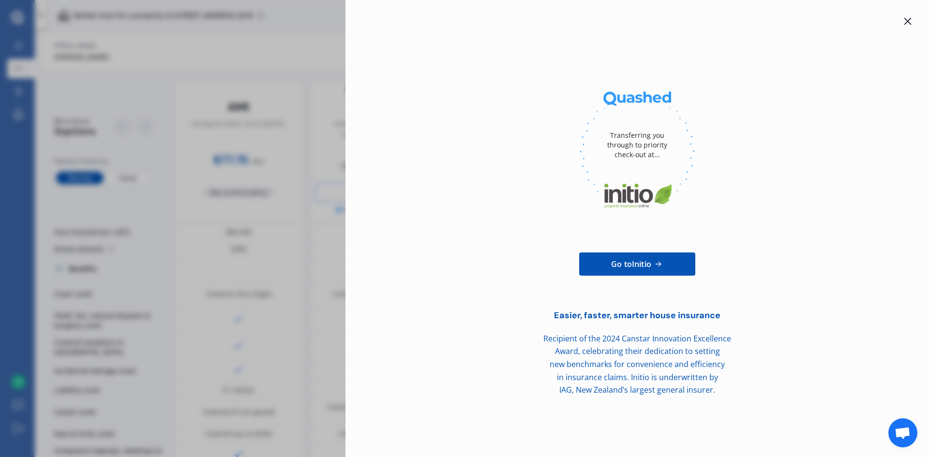
click at [907, 21] on icon at bounding box center [908, 21] width 8 height 8
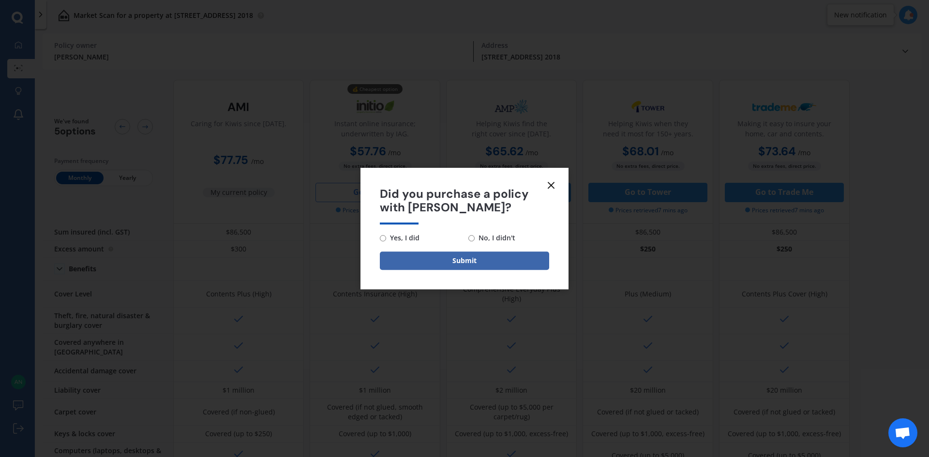
click at [470, 238] on input "No, I didn't" at bounding box center [471, 238] width 6 height 6
radio input "true"
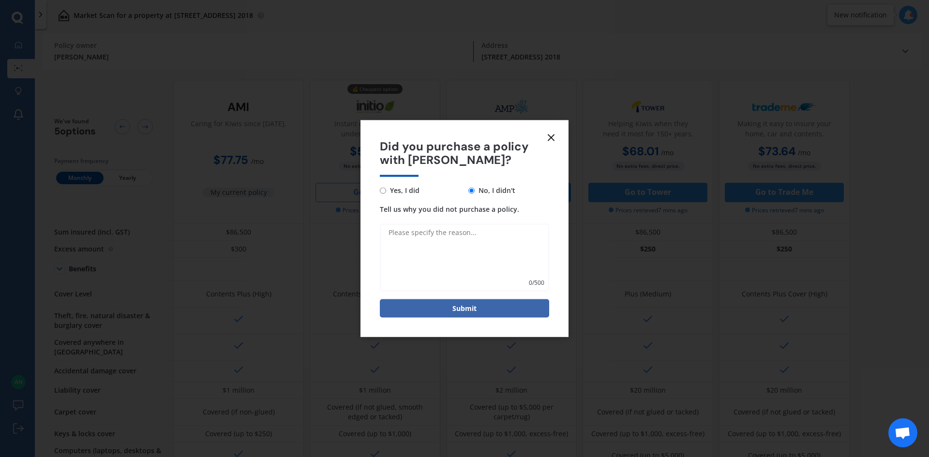
click at [408, 237] on textarea "Tell us why you did not purchase a policy." at bounding box center [464, 258] width 169 height 68
type textarea "To hard to navigate"
click at [479, 306] on button "Submit" at bounding box center [464, 308] width 169 height 18
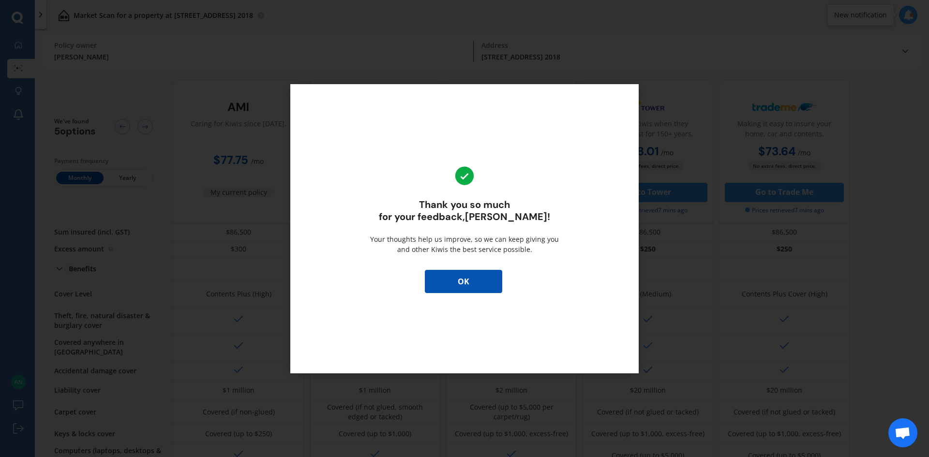
click at [457, 280] on button "OK" at bounding box center [463, 281] width 77 height 23
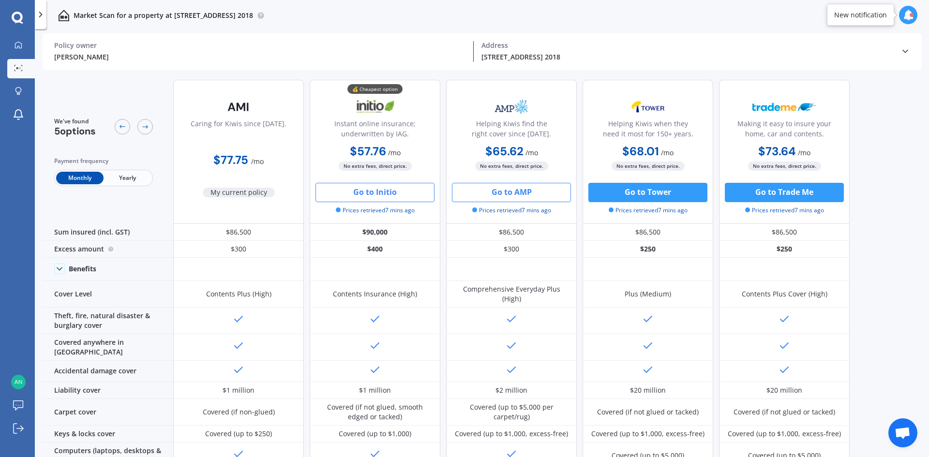
click at [512, 191] on button "Go to AMP" at bounding box center [511, 192] width 119 height 19
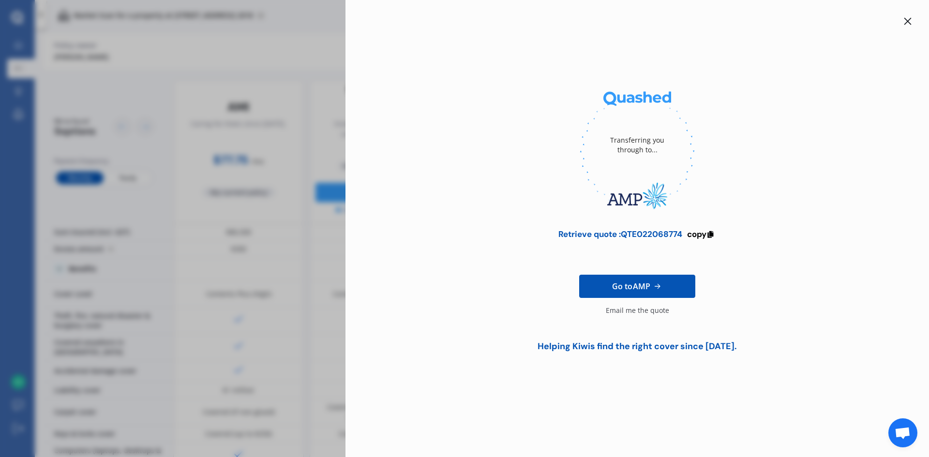
click at [909, 20] on icon at bounding box center [907, 21] width 7 height 7
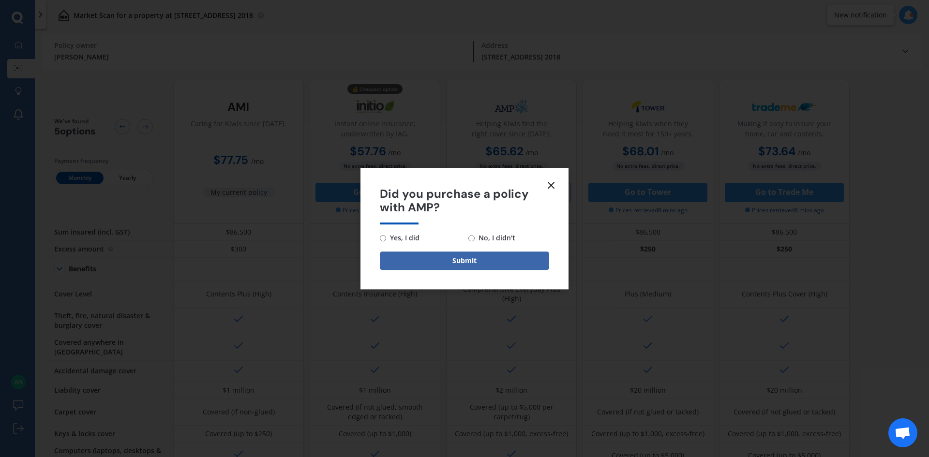
click at [553, 185] on icon at bounding box center [551, 185] width 12 height 12
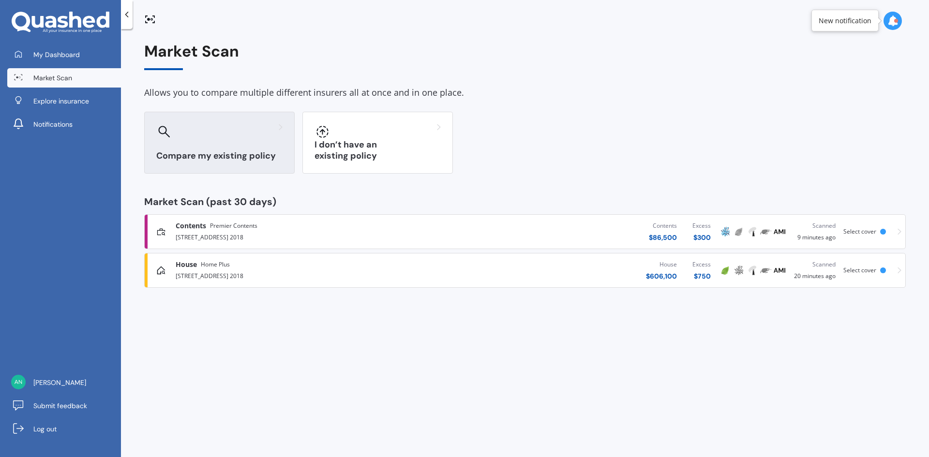
click at [206, 156] on h3 "Compare my existing policy" at bounding box center [219, 155] width 126 height 11
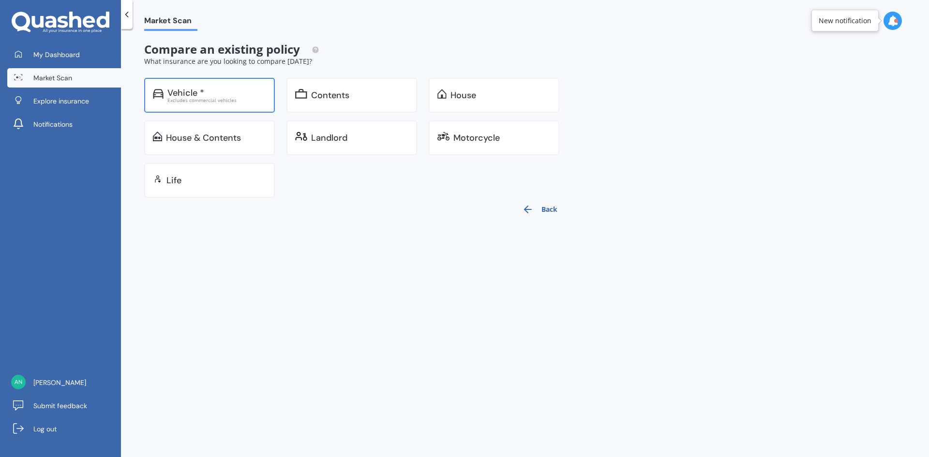
click at [182, 88] on div "Vehicle *" at bounding box center [185, 93] width 37 height 10
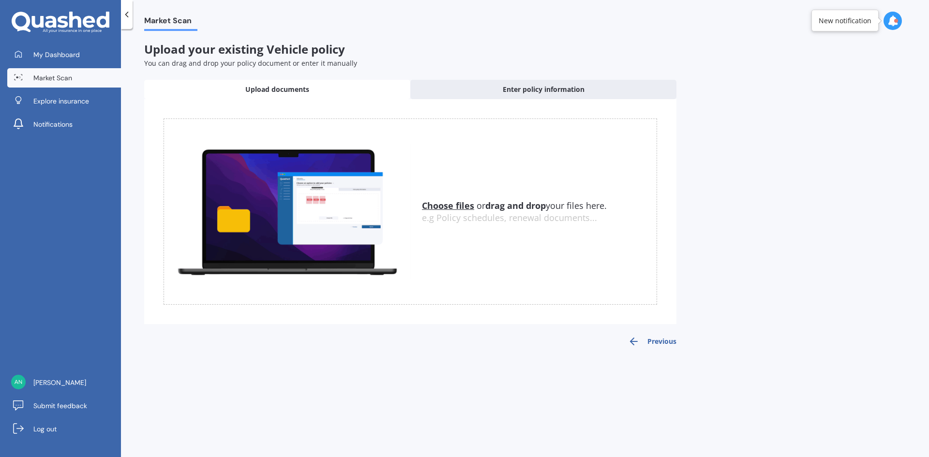
click at [451, 207] on u "Choose files" at bounding box center [448, 206] width 52 height 12
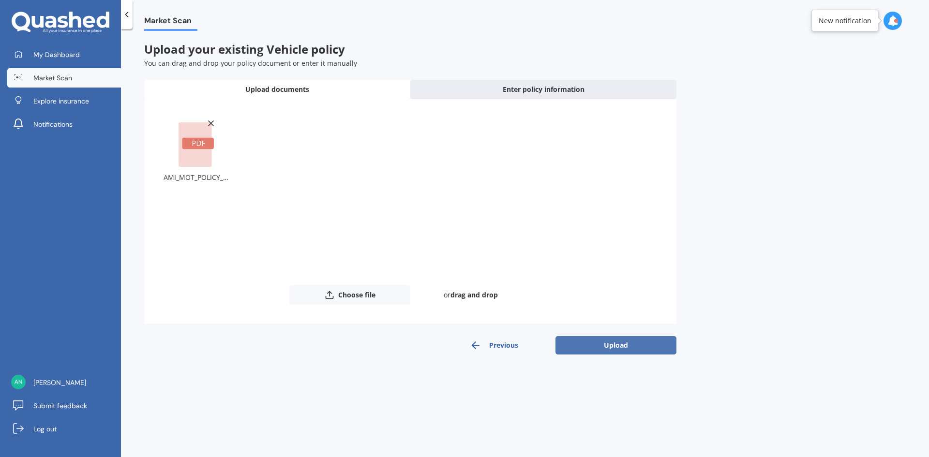
click at [609, 344] on button "Upload" at bounding box center [615, 345] width 121 height 18
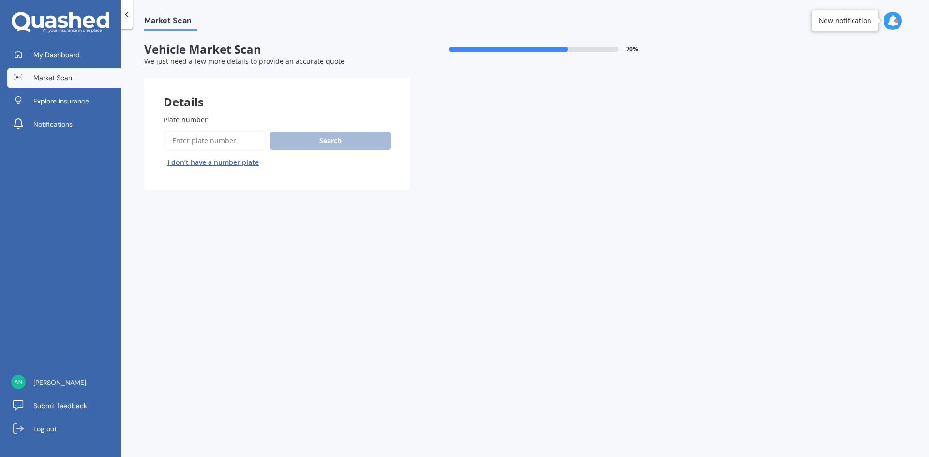
click at [197, 145] on input "Plate number" at bounding box center [215, 141] width 103 height 20
type input "HNH450"
click at [326, 134] on button "Search" at bounding box center [330, 141] width 121 height 18
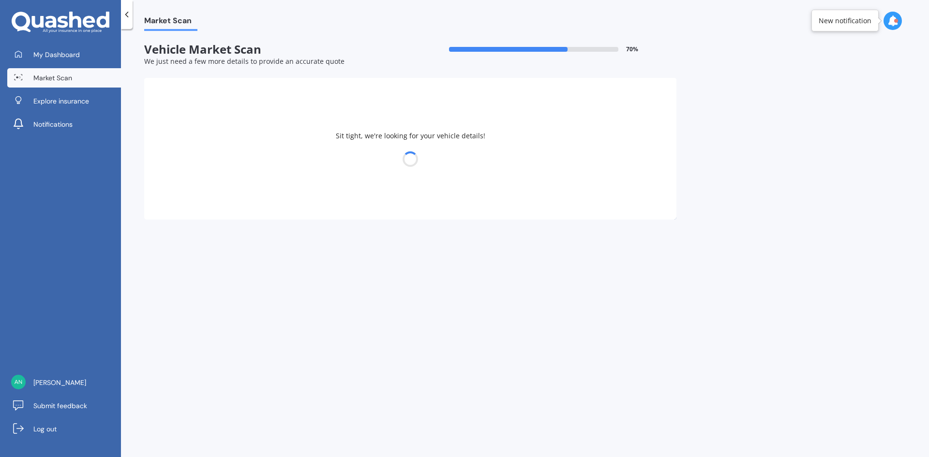
select select "NISSAN"
select select "X-TRAIL"
select select "15"
select select "01"
select select "1977"
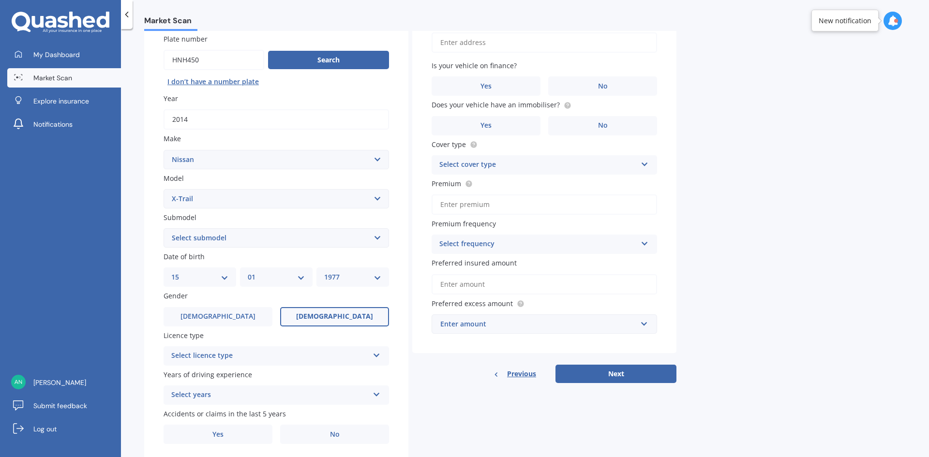
scroll to position [64, 0]
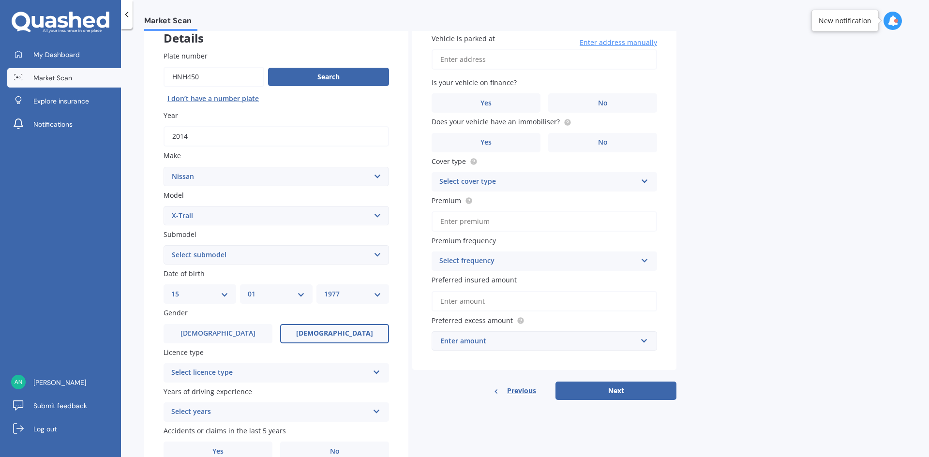
click at [224, 256] on select "Select submodel (All Other) 2000cc Hybrid 2WD non-turbo 4WD 20X Petrol ST ST 4W…" at bounding box center [276, 254] width 225 height 19
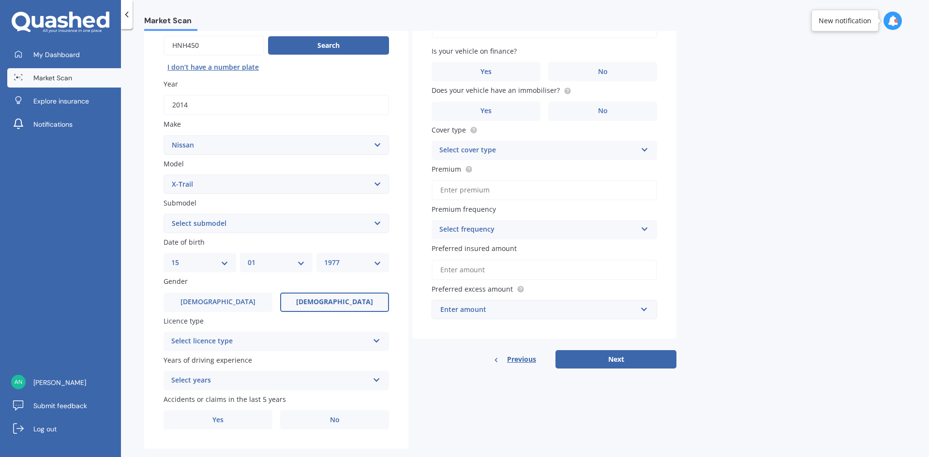
scroll to position [112, 0]
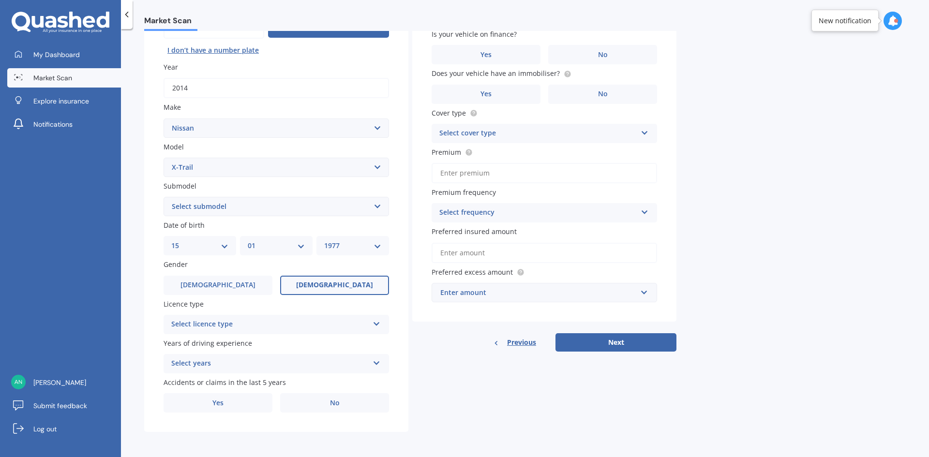
click at [193, 322] on div "Select licence type" at bounding box center [269, 325] width 197 height 12
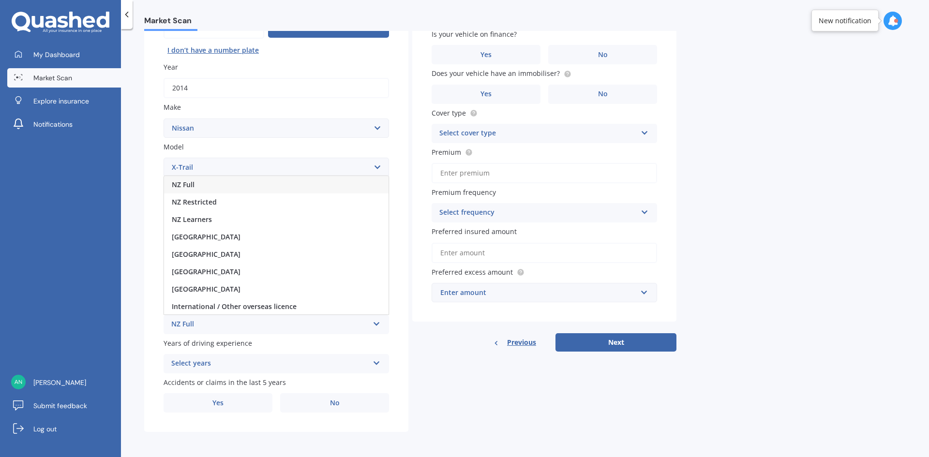
click at [188, 184] on span "NZ Full" at bounding box center [183, 184] width 23 height 9
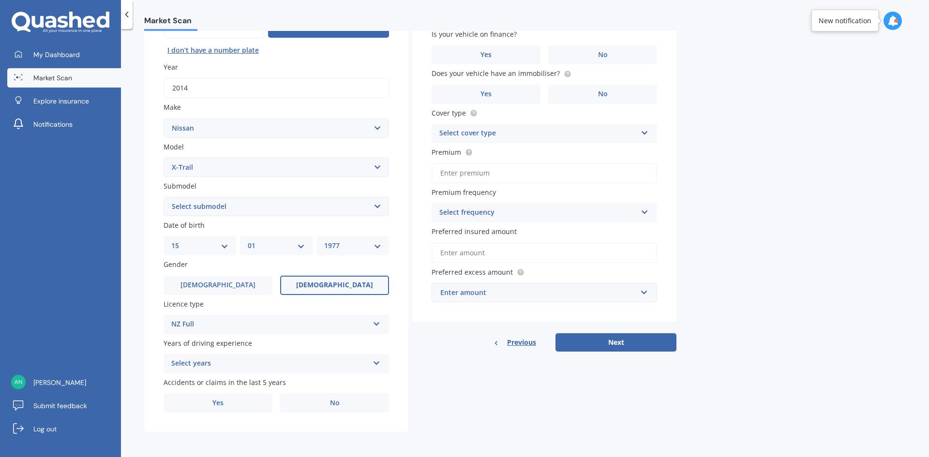
click at [189, 360] on div "Select years" at bounding box center [269, 364] width 197 height 12
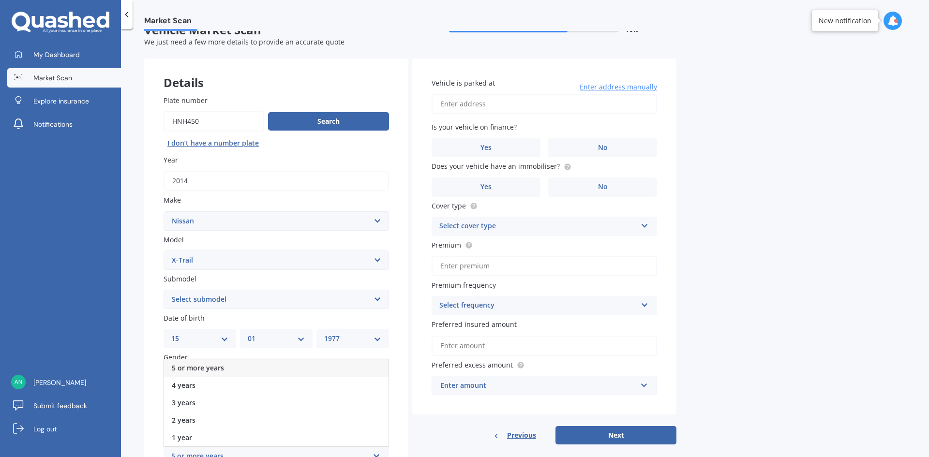
scroll to position [15, 0]
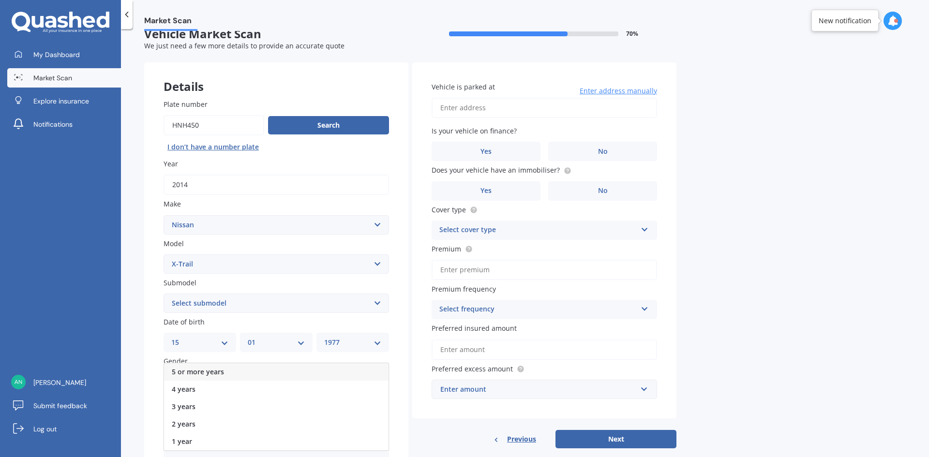
click at [200, 373] on span "5 or more years" at bounding box center [198, 371] width 52 height 9
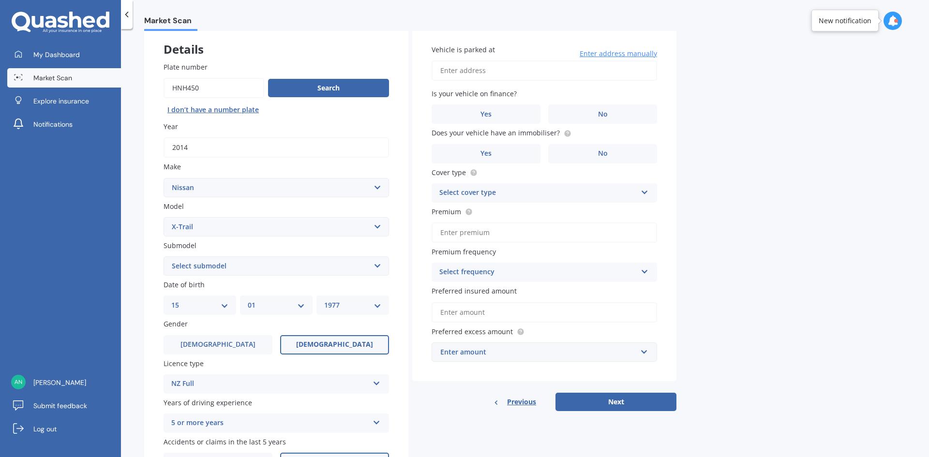
scroll to position [112, 0]
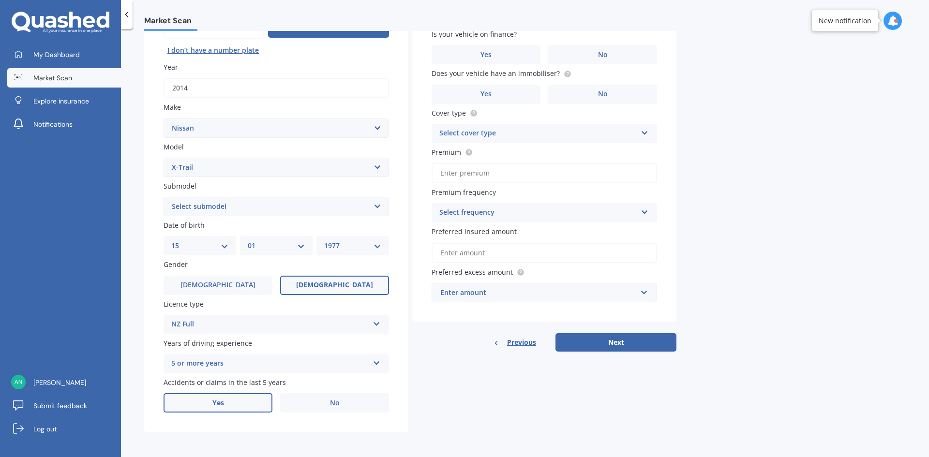
click at [218, 404] on span "Yes" at bounding box center [218, 403] width 12 height 8
click at [0, 0] on input "Yes" at bounding box center [0, 0] width 0 height 0
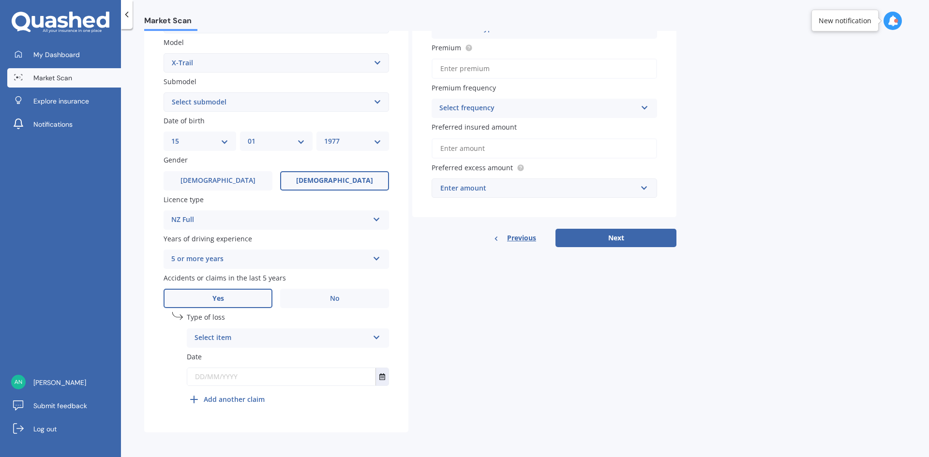
scroll to position [217, 0]
click at [221, 336] on div "Select item" at bounding box center [281, 338] width 174 height 12
click at [216, 356] on span "At fault accident" at bounding box center [222, 356] width 55 height 9
click at [383, 375] on icon "Select date" at bounding box center [382, 376] width 6 height 7
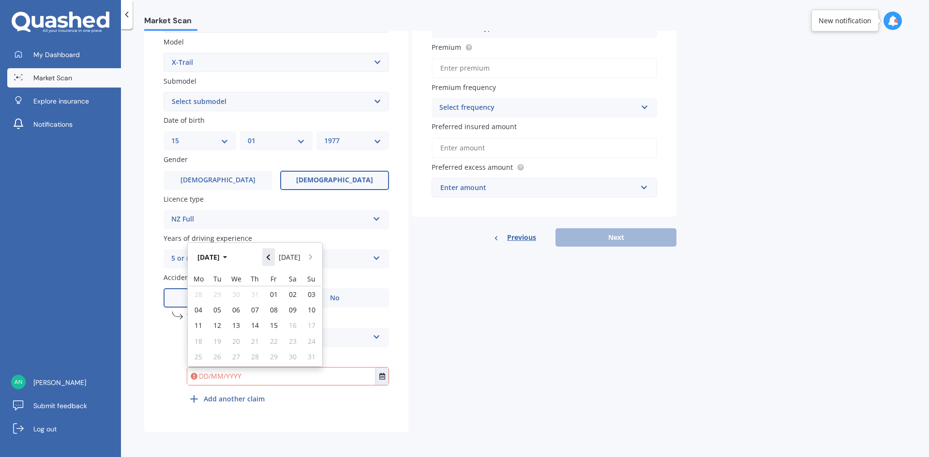
click at [270, 257] on icon "Navigate back" at bounding box center [268, 257] width 4 height 7
click at [270, 257] on icon "Navigate back" at bounding box center [268, 254] width 4 height 7
click at [270, 257] on icon "Navigate back" at bounding box center [268, 257] width 4 height 7
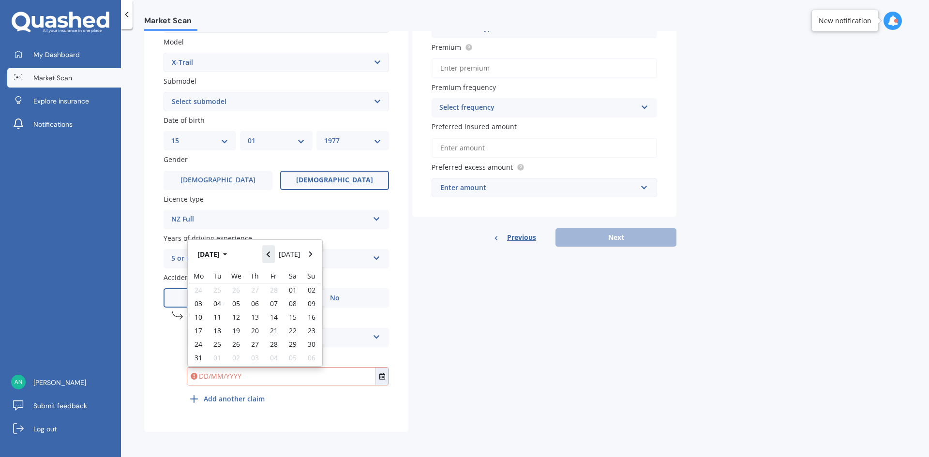
click at [270, 257] on icon "Navigate back" at bounding box center [268, 254] width 4 height 7
click at [270, 257] on icon "Navigate back" at bounding box center [268, 257] width 4 height 7
click at [270, 257] on icon "Navigate back" at bounding box center [268, 254] width 4 height 7
click at [270, 257] on icon "Navigate back" at bounding box center [268, 257] width 4 height 7
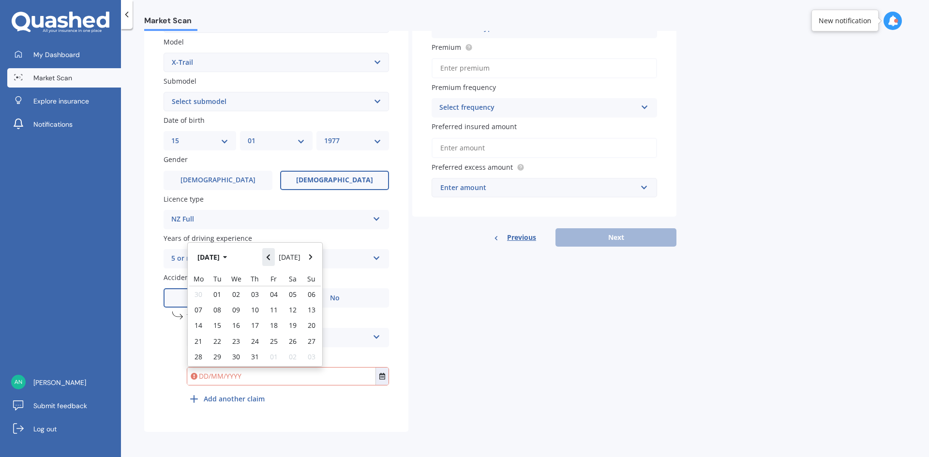
click at [270, 257] on icon "Navigate back" at bounding box center [268, 257] width 4 height 7
click at [270, 257] on icon "Navigate back" at bounding box center [268, 254] width 4 height 7
click at [270, 257] on icon "Navigate back" at bounding box center [268, 257] width 4 height 7
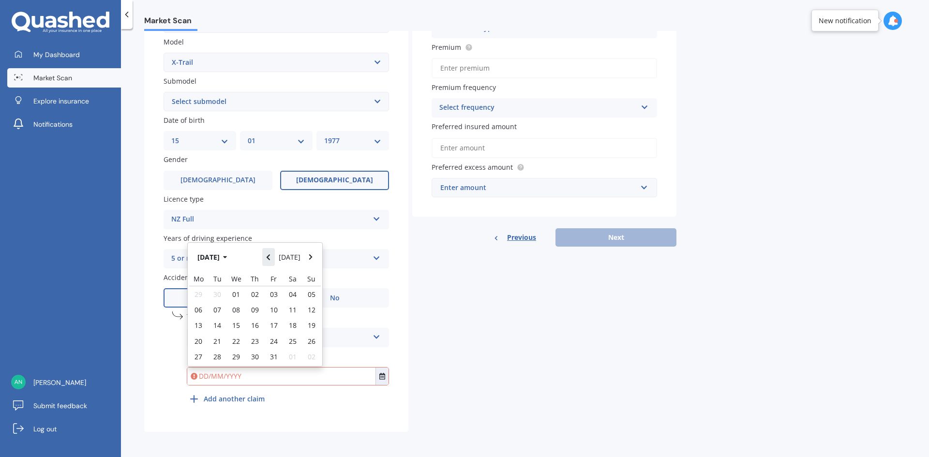
click at [270, 257] on icon "Navigate back" at bounding box center [268, 257] width 4 height 7
click at [254, 323] on span "14" at bounding box center [255, 325] width 8 height 9
type input "14/03/2024"
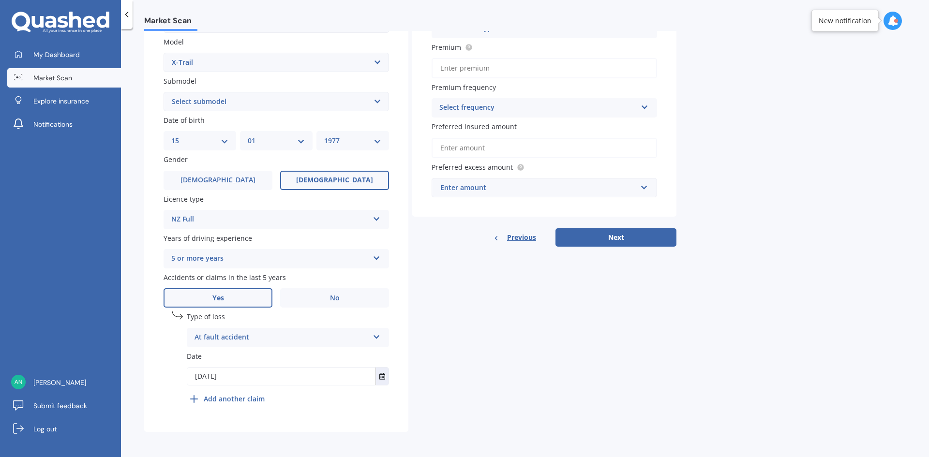
scroll to position [0, 0]
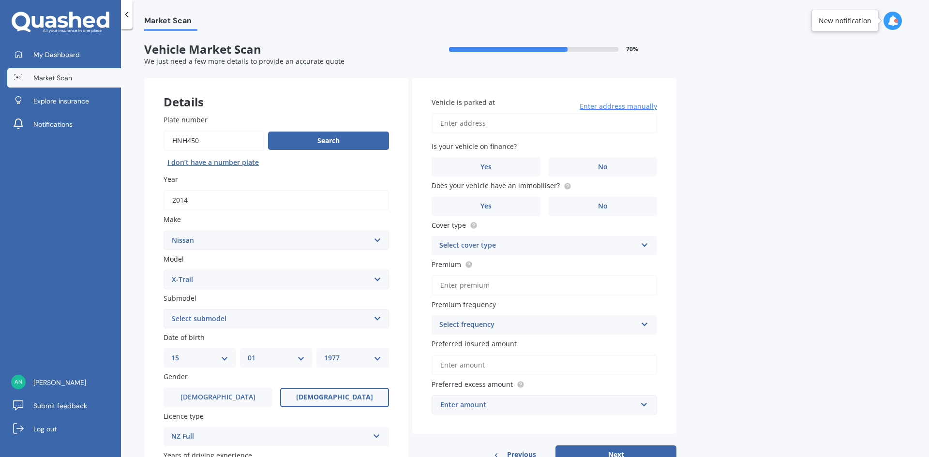
click at [442, 121] on input "Vehicle is parked at" at bounding box center [544, 123] width 225 height 20
type input "[STREET_ADDRESS] 2018"
click at [603, 168] on span "No" at bounding box center [603, 167] width 10 height 8
click at [0, 0] on input "No" at bounding box center [0, 0] width 0 height 0
click at [605, 207] on span "No" at bounding box center [603, 206] width 10 height 8
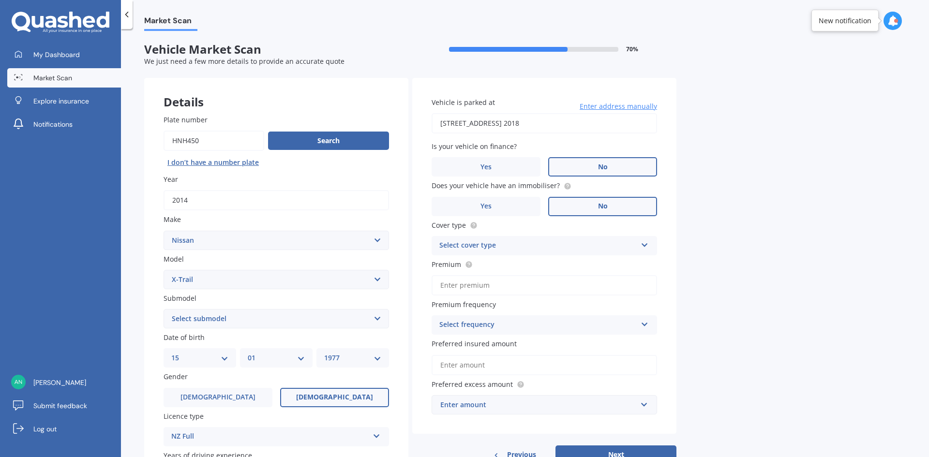
click at [0, 0] on input "No" at bounding box center [0, 0] width 0 height 0
click at [480, 245] on div "Select cover type" at bounding box center [537, 246] width 197 height 12
click at [469, 270] on div "Comprehensive" at bounding box center [544, 264] width 224 height 17
click at [456, 285] on input "Premium" at bounding box center [544, 285] width 225 height 20
click at [788, 290] on div "Market Scan Vehicle Market Scan 70 % We just need a few more details to provide…" at bounding box center [525, 245] width 808 height 428
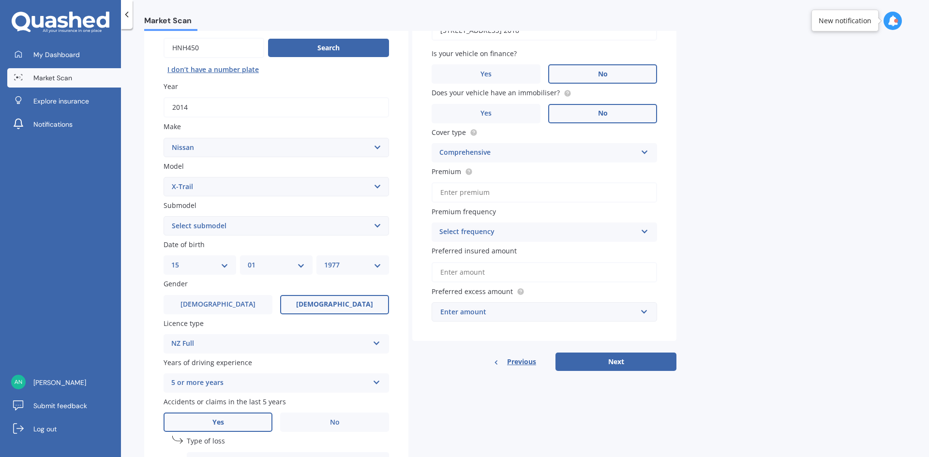
scroll to position [97, 0]
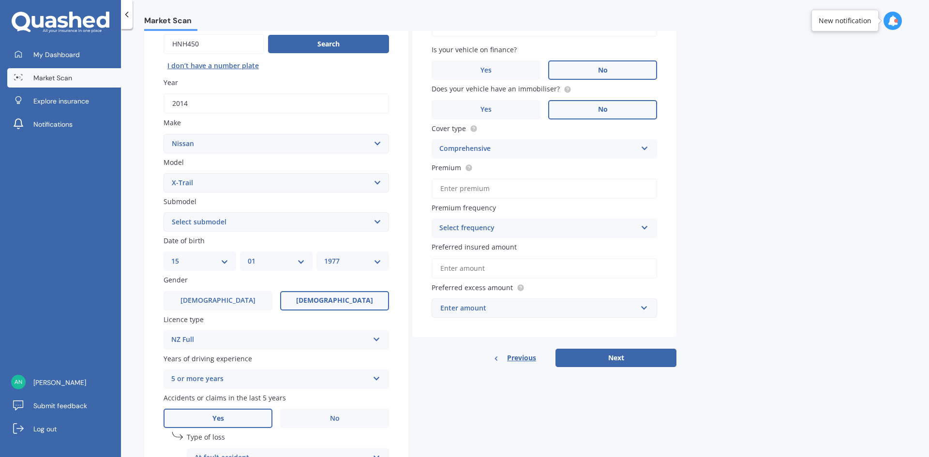
click at [461, 309] on div "Enter amount" at bounding box center [538, 308] width 196 height 11
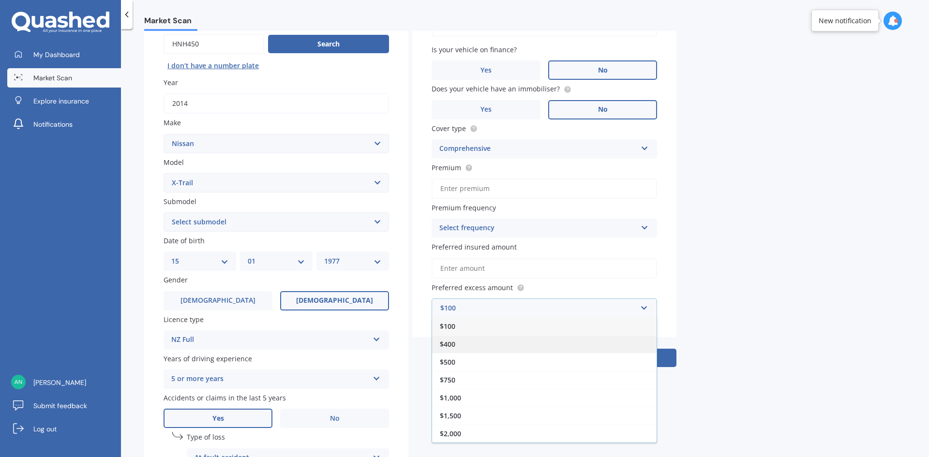
click at [448, 343] on span "$400" at bounding box center [447, 344] width 15 height 9
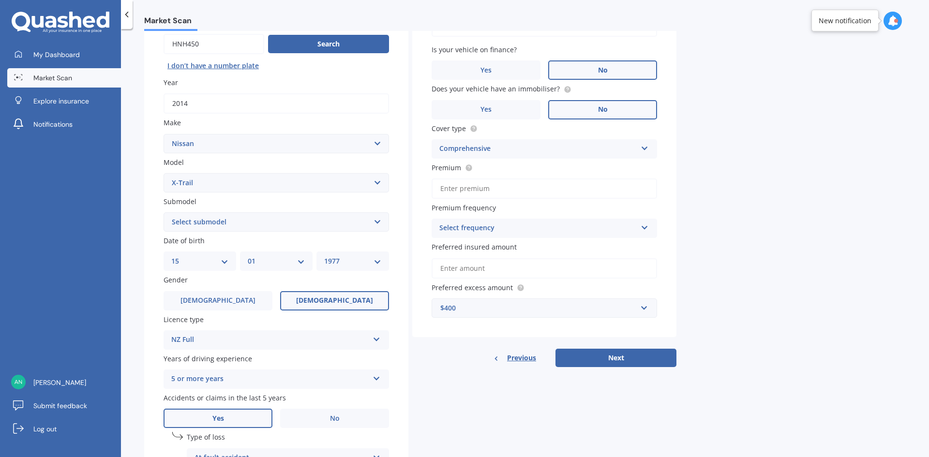
click at [448, 267] on input "Preferred insured amount" at bounding box center [544, 268] width 225 height 20
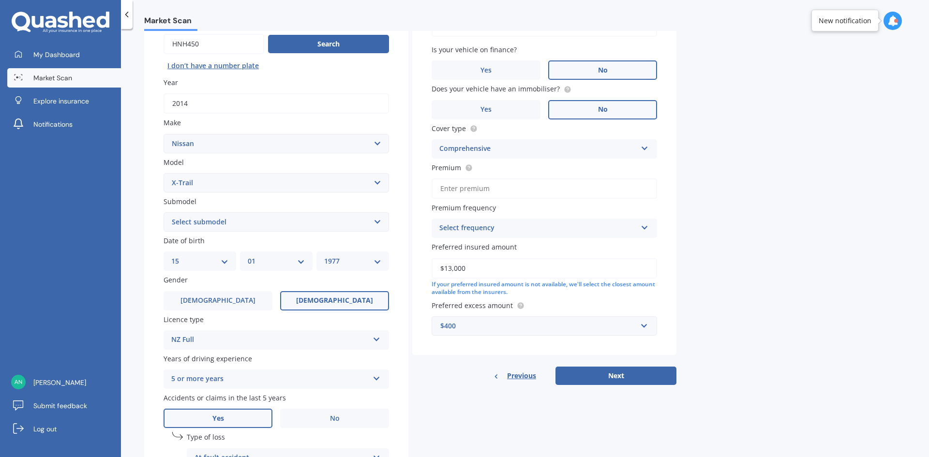
type input "$13,000"
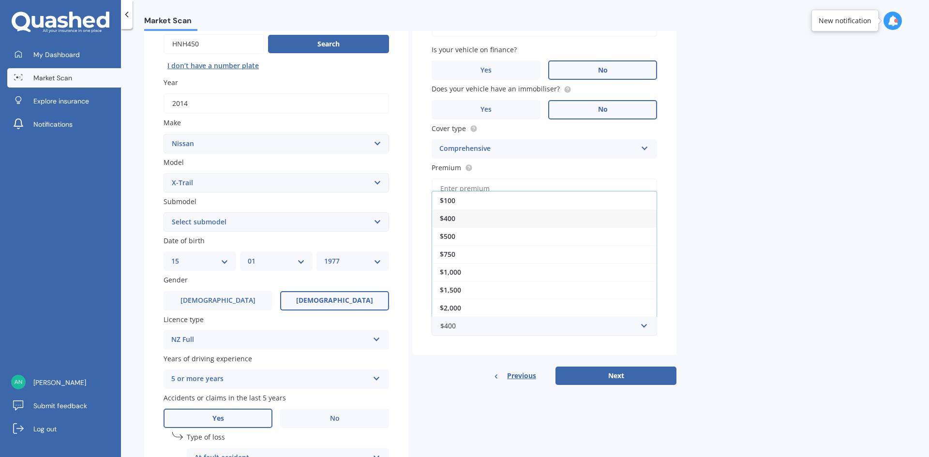
click at [759, 286] on div "Market Scan Vehicle Market Scan 70 % We just need a few more details to provide…" at bounding box center [525, 245] width 808 height 428
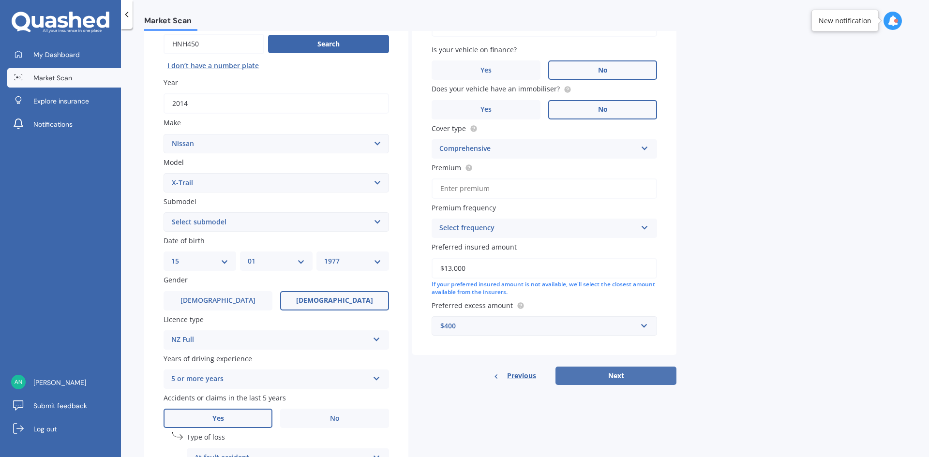
click at [605, 379] on button "Next" at bounding box center [615, 376] width 121 height 18
click at [461, 190] on input "Premium" at bounding box center [544, 189] width 225 height 20
type input "$77.75"
click at [458, 235] on div "Select frequency Yearly Six-Monthly Quarterly Monthly Fortnightly Weekly" at bounding box center [544, 228] width 225 height 19
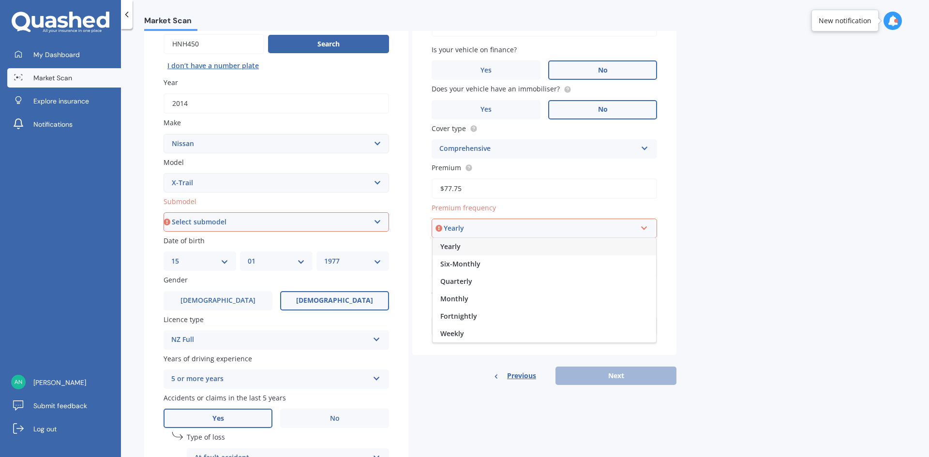
click at [496, 223] on div "Yearly Yearly Six-Monthly Quarterly Monthly Fortnightly Weekly" at bounding box center [544, 228] width 225 height 19
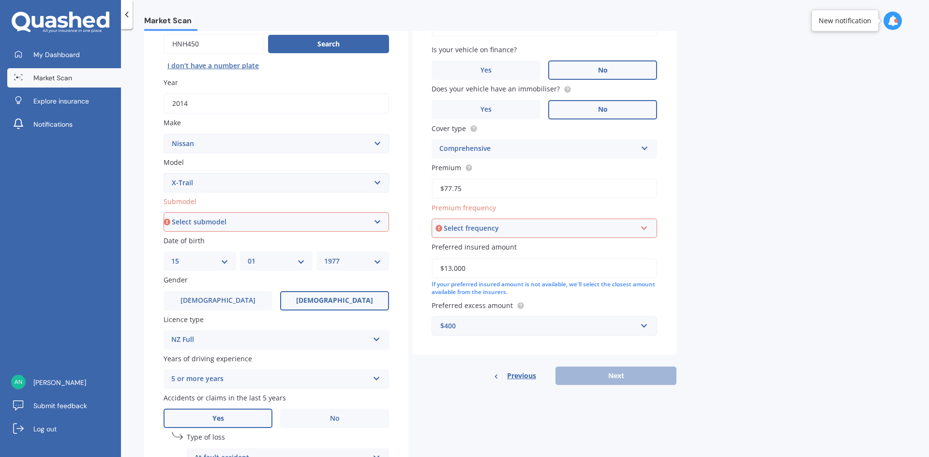
click at [732, 260] on div "Market Scan Vehicle Market Scan 70 % We just need a few more details to provide…" at bounding box center [525, 245] width 808 height 428
drag, startPoint x: 475, startPoint y: 266, endPoint x: 409, endPoint y: 269, distance: 65.9
click at [409, 269] on div "Details Plate number Search I don’t have a number plate Year 2014 Make Select m…" at bounding box center [410, 266] width 532 height 571
type input "$12,000"
click at [479, 225] on div "Select frequency" at bounding box center [540, 228] width 193 height 11
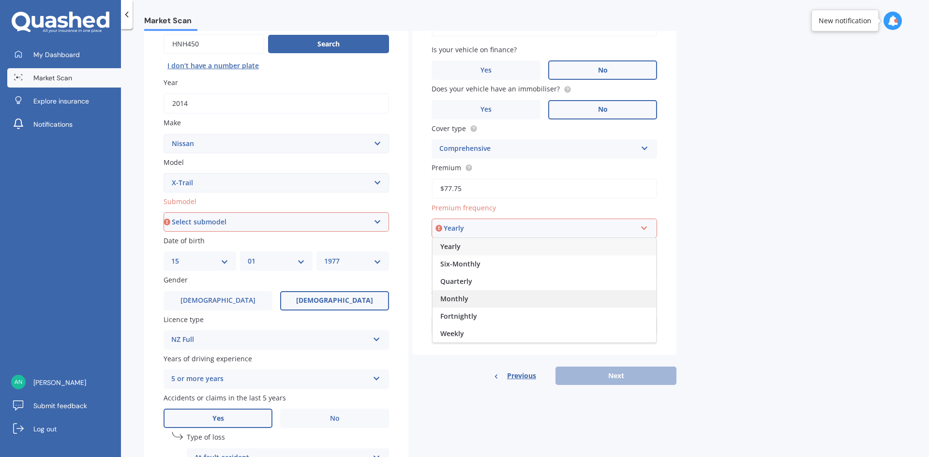
click at [460, 297] on span "Monthly" at bounding box center [454, 298] width 28 height 9
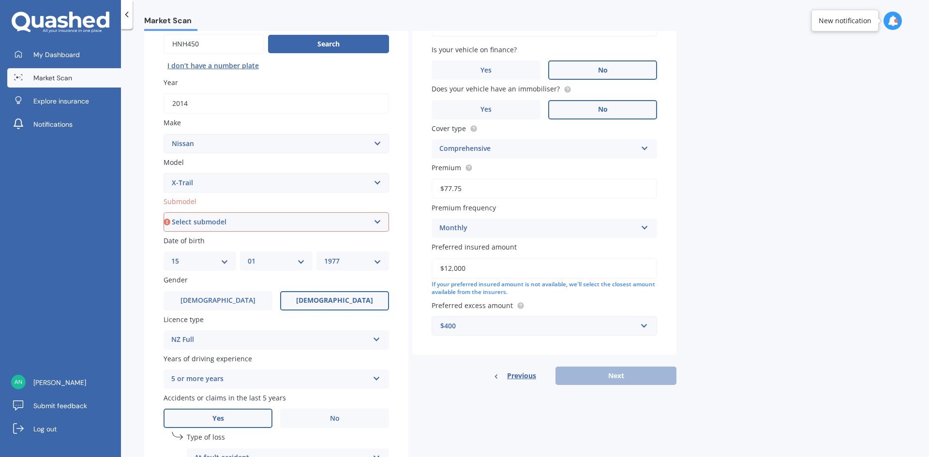
click at [837, 255] on div "Market Scan Vehicle Market Scan 70 % We just need a few more details to provide…" at bounding box center [525, 245] width 808 height 428
click at [213, 225] on select "Select submodel (All Other) 2000cc Hybrid 2WD non-turbo 4WD 20X Petrol ST ST 4W…" at bounding box center [276, 221] width 225 height 19
click at [136, 184] on div "Market Scan Vehicle Market Scan 70 % We just need a few more details to provide…" at bounding box center [525, 245] width 808 height 428
click at [200, 225] on select "Select submodel (All Other) 2000cc Hybrid 2WD non-turbo 4WD 20X Petrol ST ST 4W…" at bounding box center [276, 221] width 225 height 19
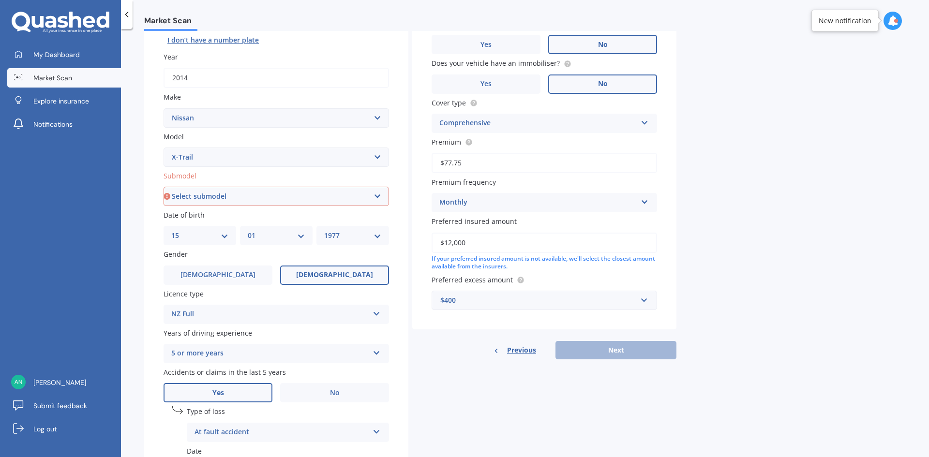
scroll to position [145, 0]
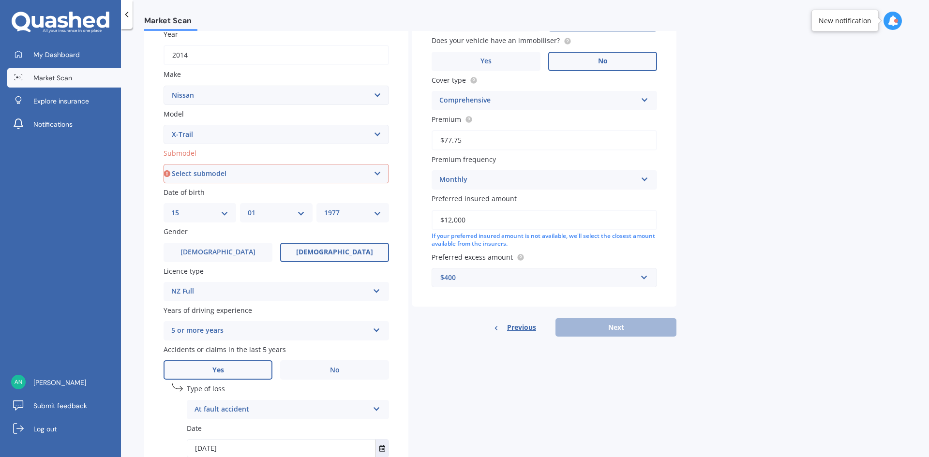
click at [231, 170] on select "Select submodel (All Other) 2000cc Hybrid 2WD non-turbo 4WD 20X Petrol ST ST 4W…" at bounding box center [276, 173] width 225 height 19
select select "2WD NON-TURBO"
click at [164, 164] on select "Select submodel (All Other) 2000cc Hybrid 2WD non-turbo 4WD 20X Petrol ST ST 4W…" at bounding box center [276, 173] width 225 height 19
click at [609, 329] on button "Next" at bounding box center [615, 327] width 121 height 18
select select "15"
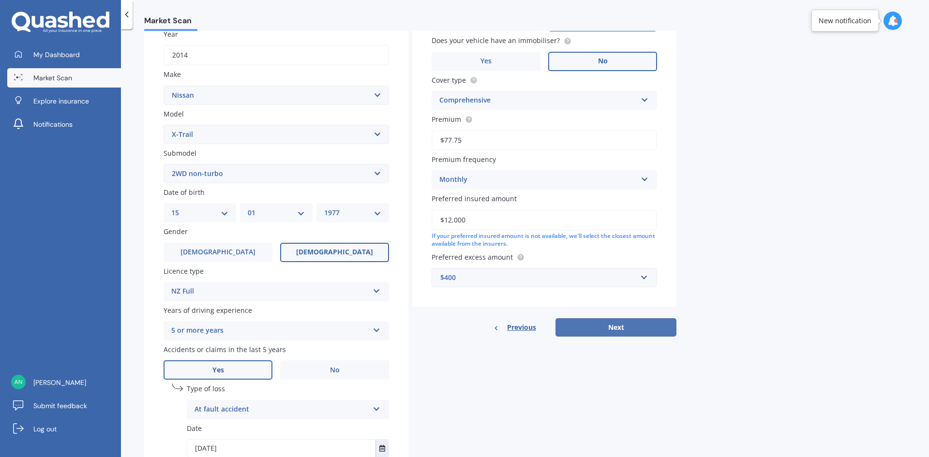
select select "01"
select select "1977"
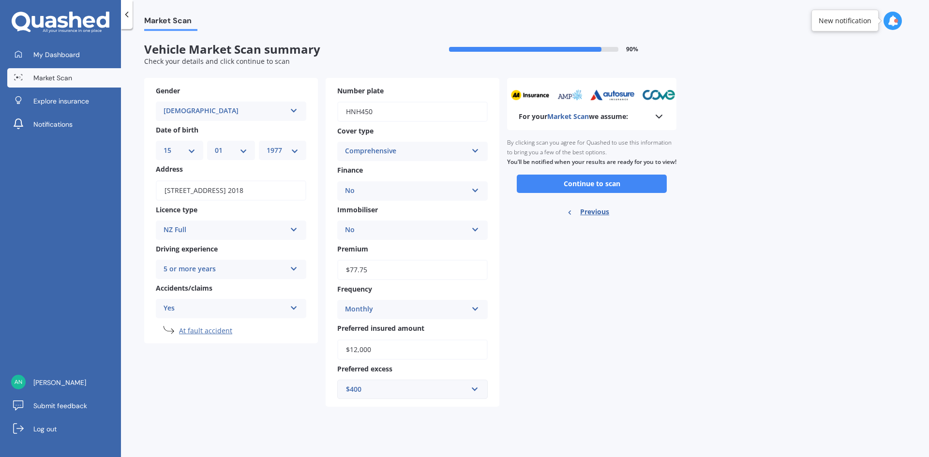
scroll to position [0, 0]
click at [581, 192] on button "Continue to scan" at bounding box center [592, 184] width 150 height 18
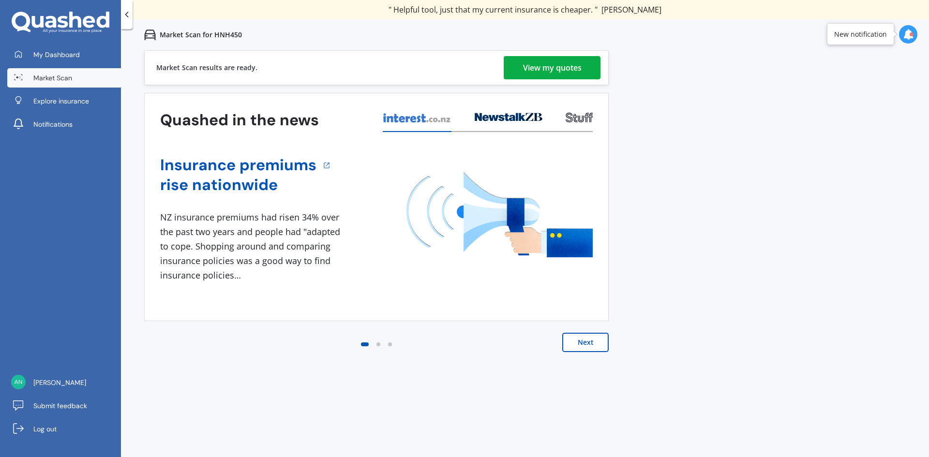
click at [543, 64] on div "View my quotes" at bounding box center [552, 67] width 59 height 23
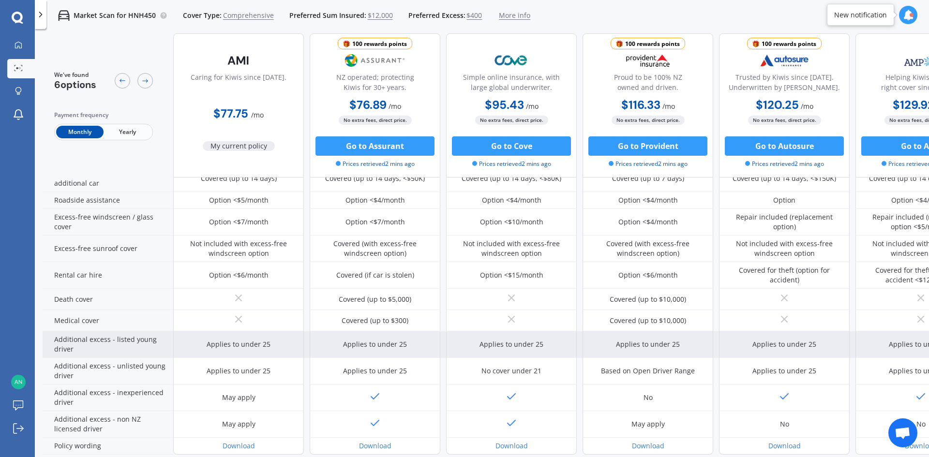
scroll to position [376, 0]
